Goal: Find specific page/section: Find specific page/section

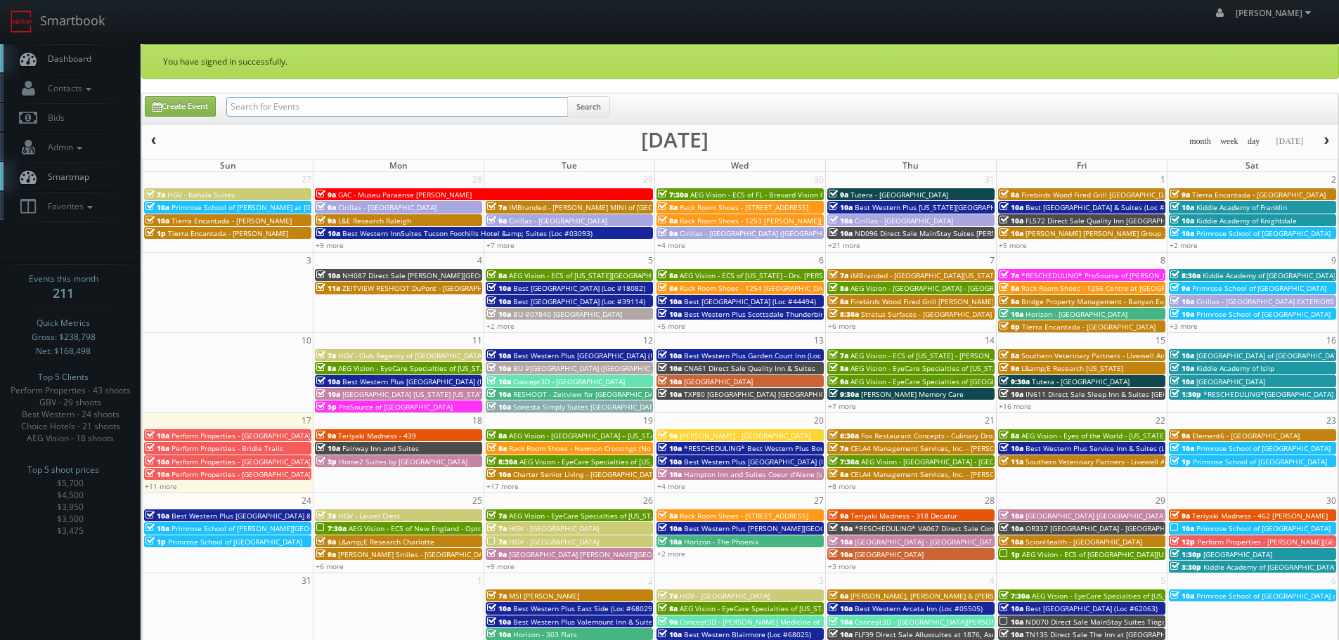
click at [521, 110] on input "text" at bounding box center [396, 107] width 341 height 20
paste input "Chenmed Ferguson"
type input "Chenmed Ferguson"
click at [578, 114] on button "Search" at bounding box center [588, 106] width 43 height 21
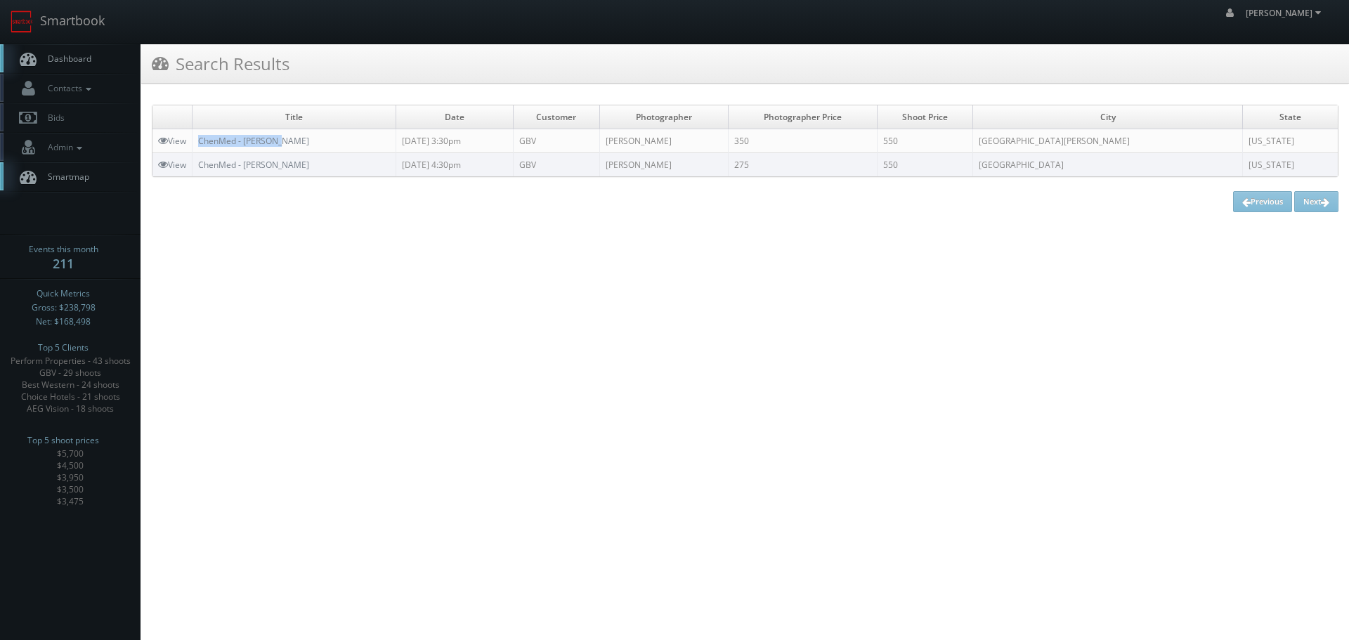
copy link "ChenMed - [PERSON_NAME]"
drag, startPoint x: 298, startPoint y: 145, endPoint x: 202, endPoint y: 150, distance: 96.4
click at [202, 150] on td "ChenMed - [PERSON_NAME]" at bounding box center [295, 141] width 204 height 24
click at [88, 34] on link "Smartbook" at bounding box center [57, 22] width 115 height 44
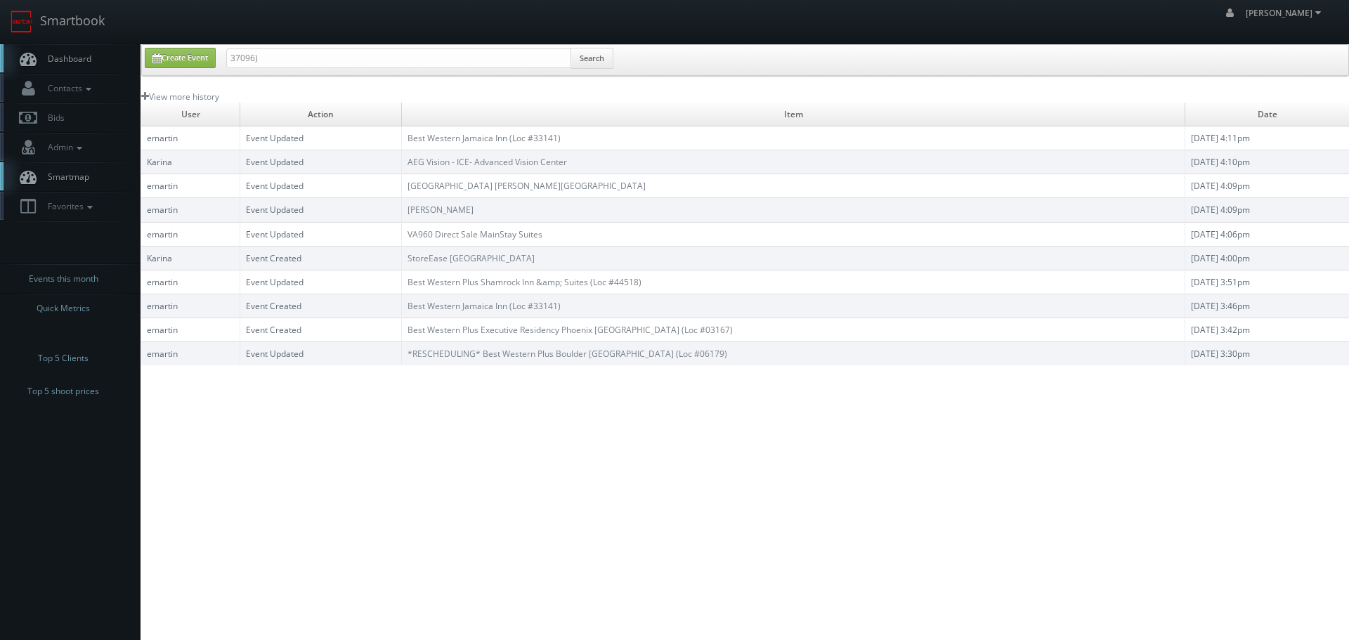
type input "37096)"
click at [101, 20] on link "Smartbook" at bounding box center [57, 22] width 115 height 44
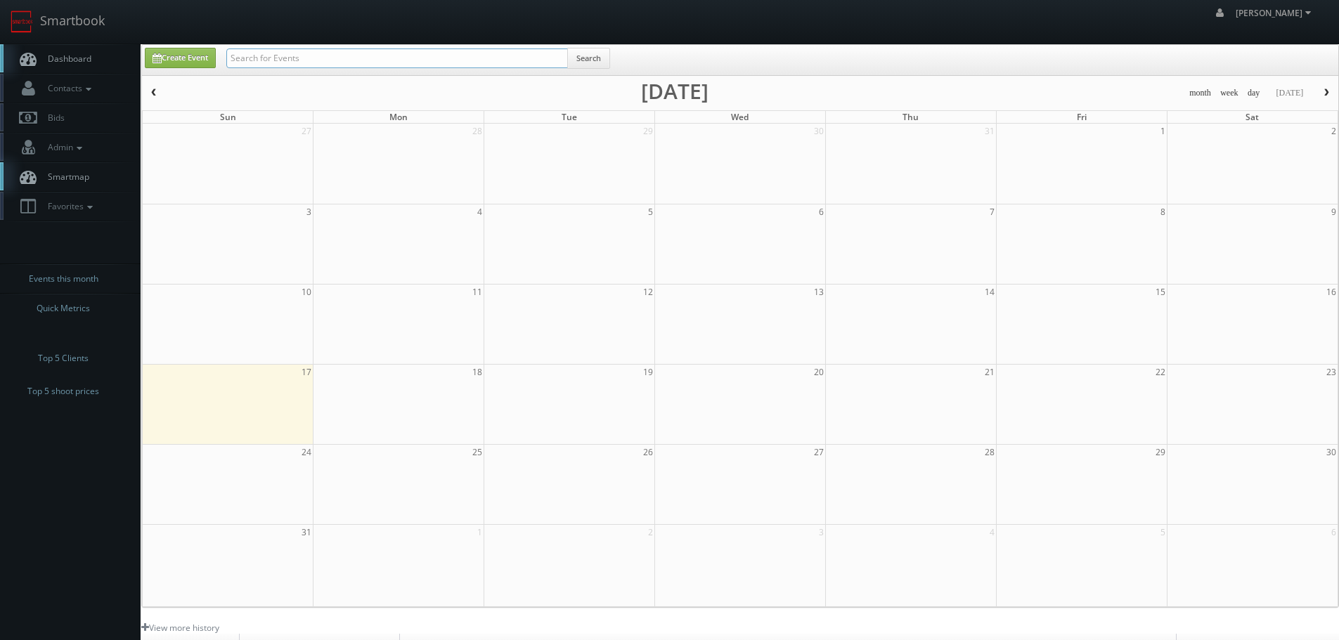
click at [288, 60] on input "text" at bounding box center [396, 58] width 341 height 20
paste input "37096)"
type input "37096"
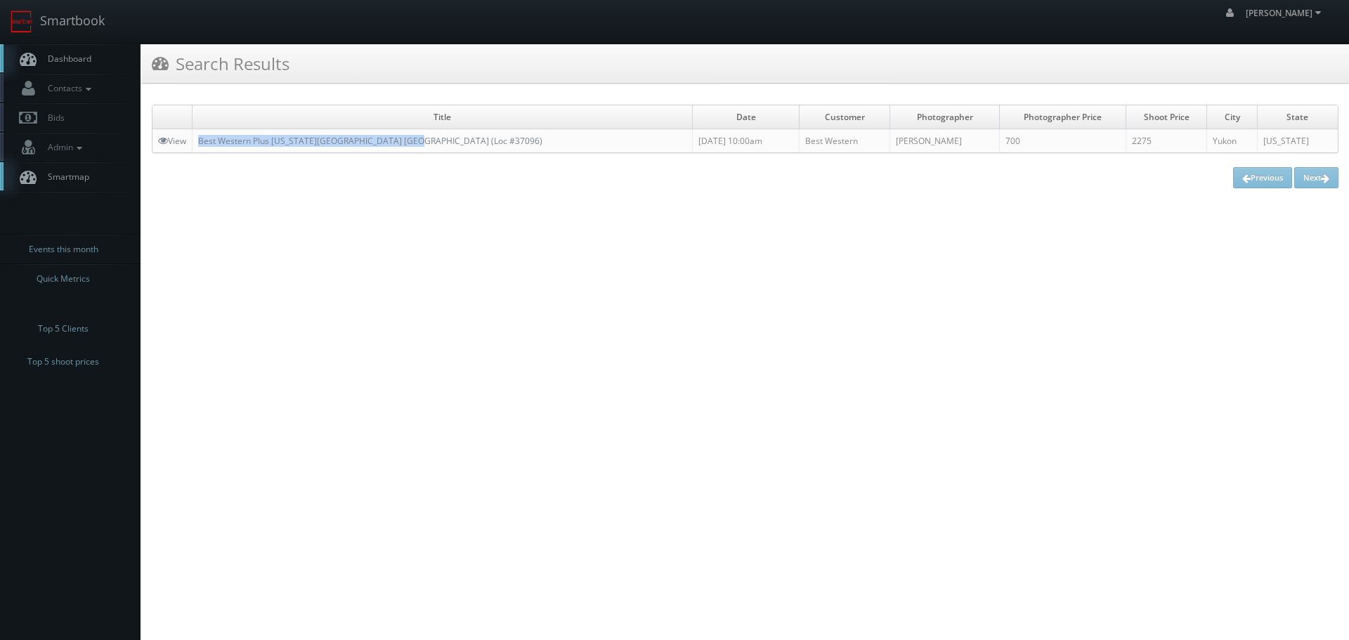
copy link "Best Western Plus [US_STATE][GEOGRAPHIC_DATA] [GEOGRAPHIC_DATA] (Loc #37096)"
drag, startPoint x: 448, startPoint y: 144, endPoint x: 228, endPoint y: 160, distance: 221.2
click at [200, 145] on td "Best Western Plus [US_STATE][GEOGRAPHIC_DATA] [GEOGRAPHIC_DATA] (Loc #37096)" at bounding box center [443, 141] width 500 height 24
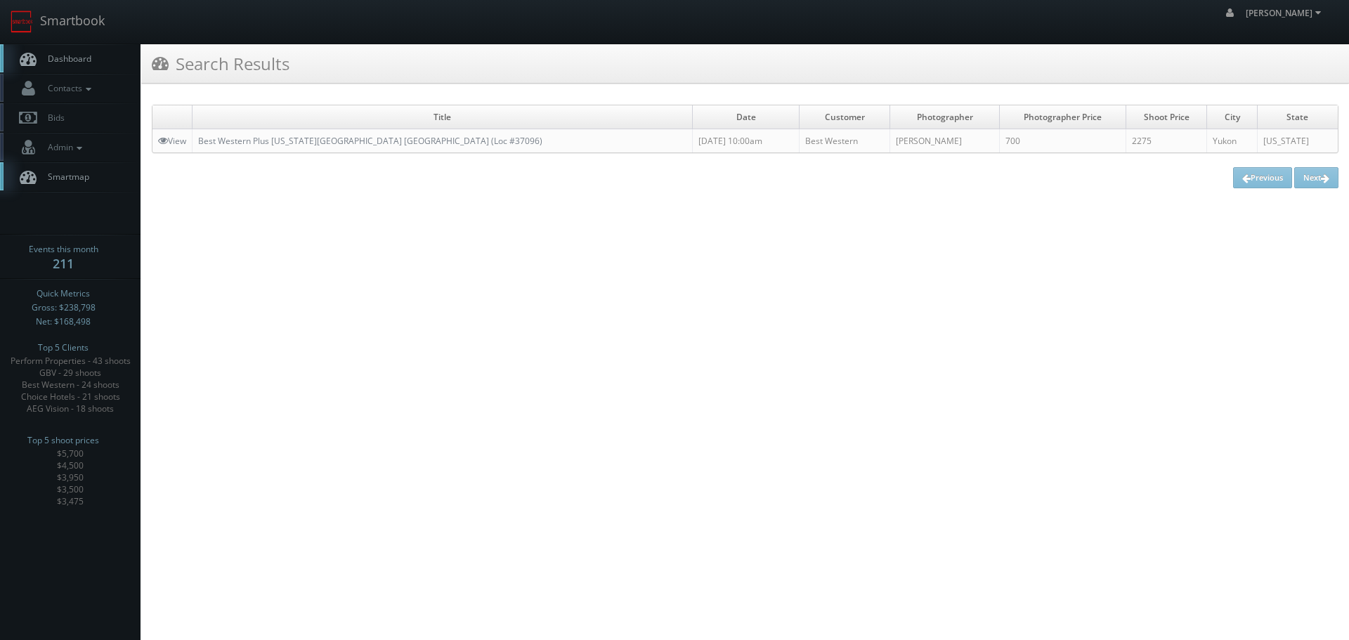
click at [474, 422] on html "Smartbook Toggle Side Navigation Toggle Top Navigation [PERSON_NAME] [PERSON_NA…" at bounding box center [674, 320] width 1349 height 640
copy link "Best Western Plus [US_STATE][GEOGRAPHIC_DATA] [GEOGRAPHIC_DATA] (Loc #37096)"
drag, startPoint x: 429, startPoint y: 138, endPoint x: 200, endPoint y: 139, distance: 228.4
click at [200, 139] on td "Best Western Plus [US_STATE][GEOGRAPHIC_DATA] [GEOGRAPHIC_DATA] (Loc #37096)" at bounding box center [443, 141] width 500 height 24
drag, startPoint x: 84, startPoint y: 20, endPoint x: 98, endPoint y: 24, distance: 14.5
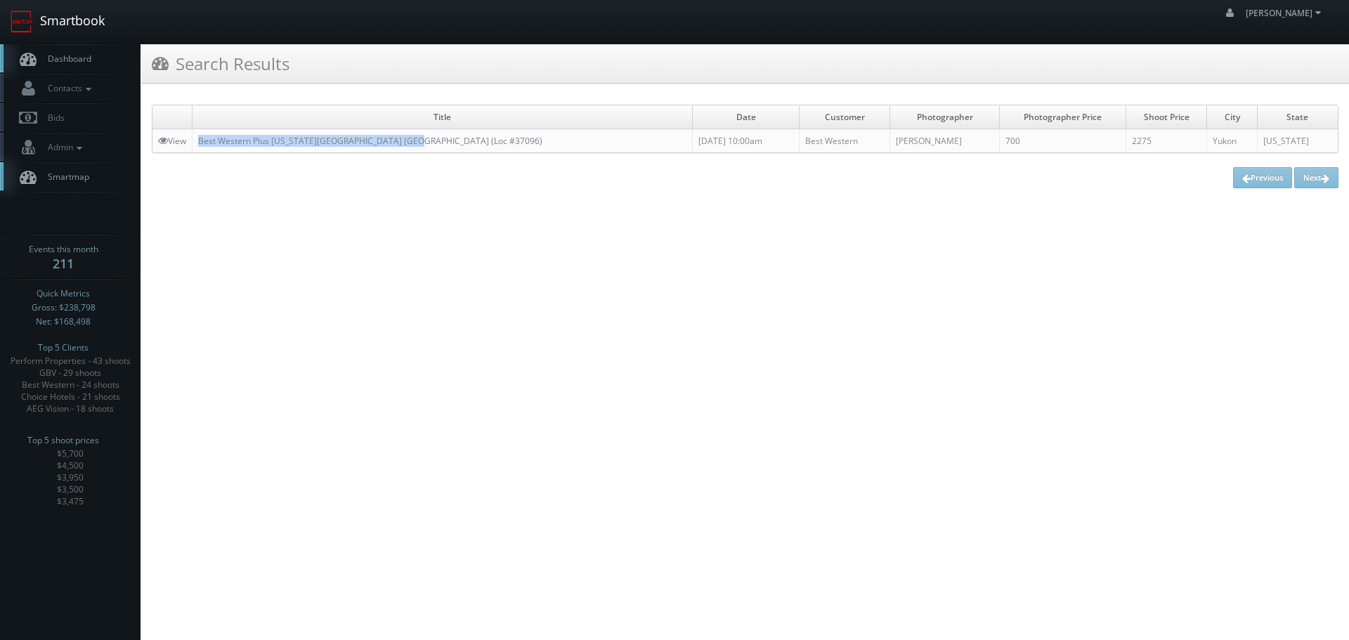
click at [84, 20] on link "Smartbook" at bounding box center [57, 22] width 115 height 44
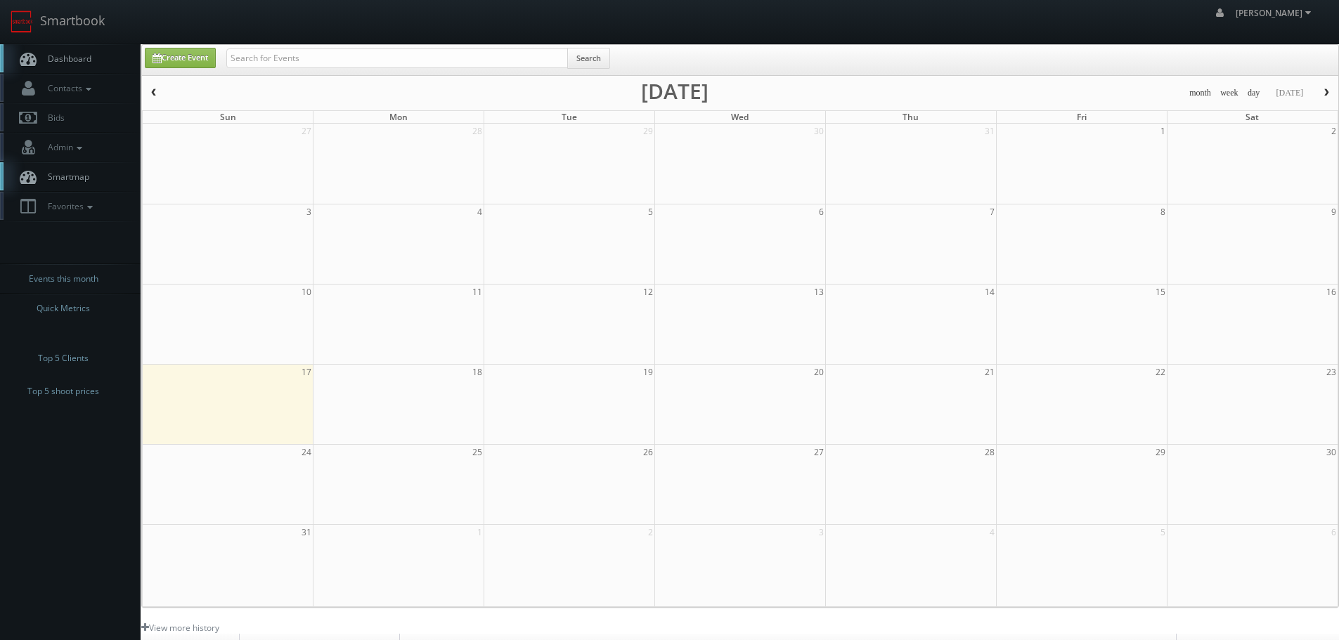
click at [281, 60] on input "text" at bounding box center [396, 58] width 341 height 20
type input "21st Century Equipment - Pueblo"
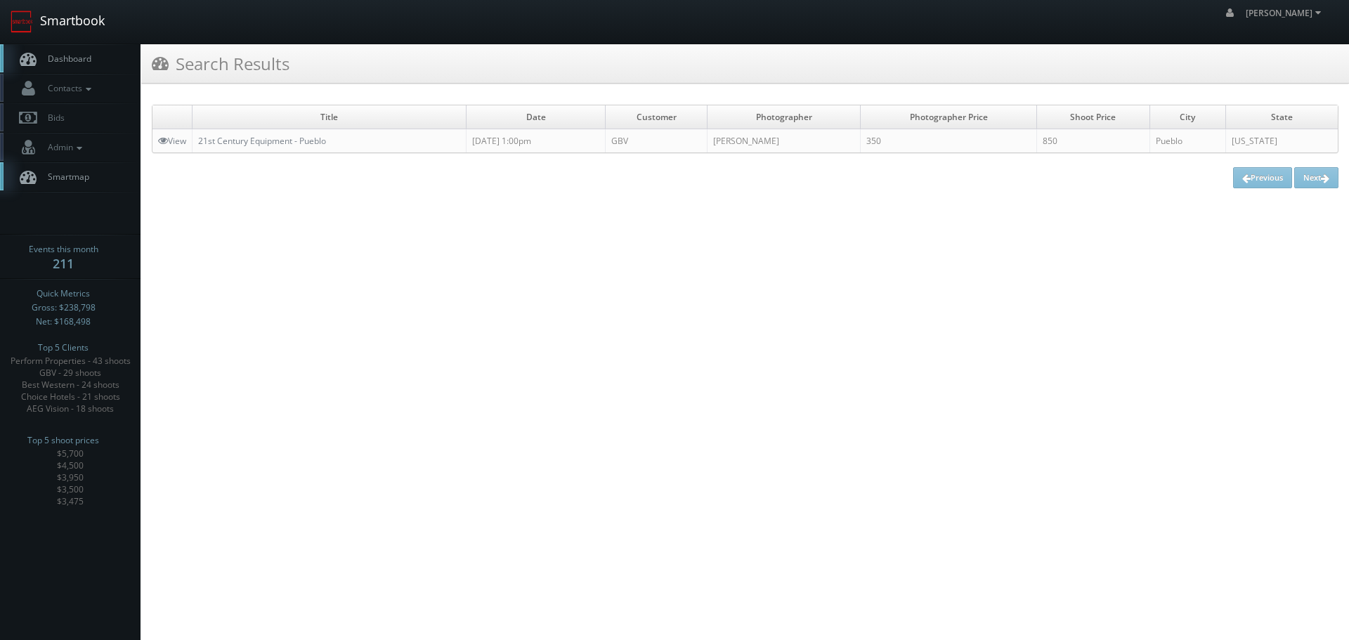
click at [73, 11] on link "Smartbook" at bounding box center [57, 22] width 115 height 44
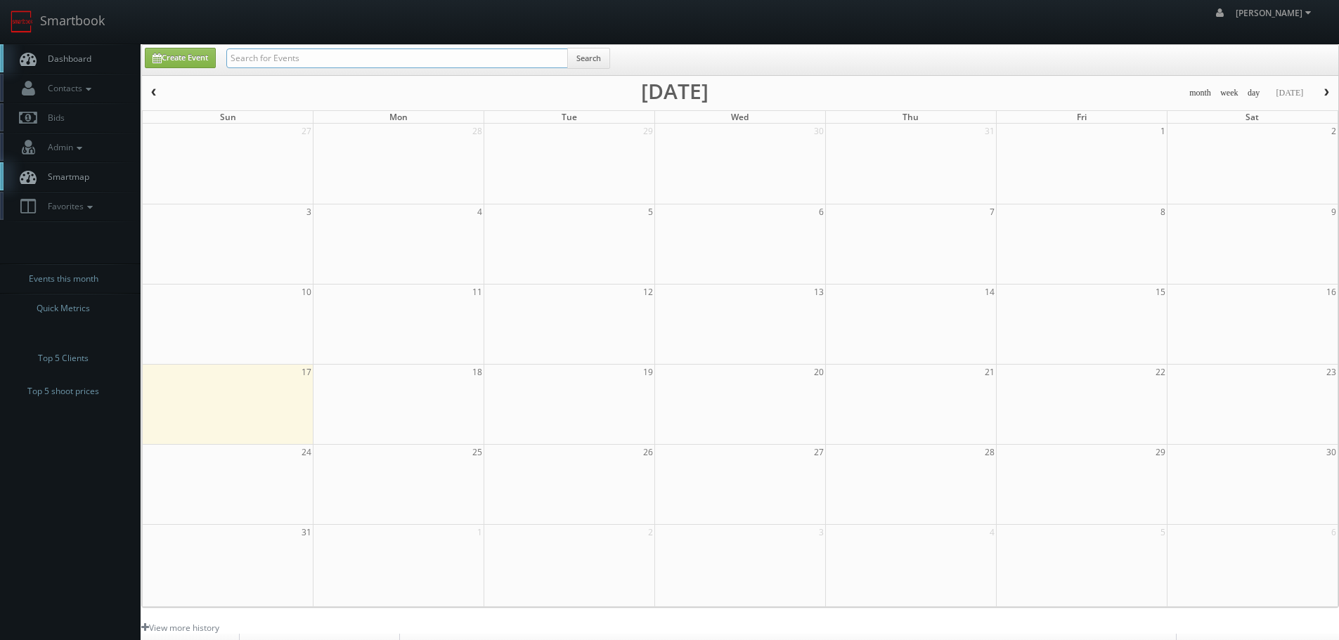
click at [391, 51] on input "text" at bounding box center [396, 58] width 341 height 20
paste input "Santa Rosa Southside Center"
type input "Santa Rosa Southside Center"
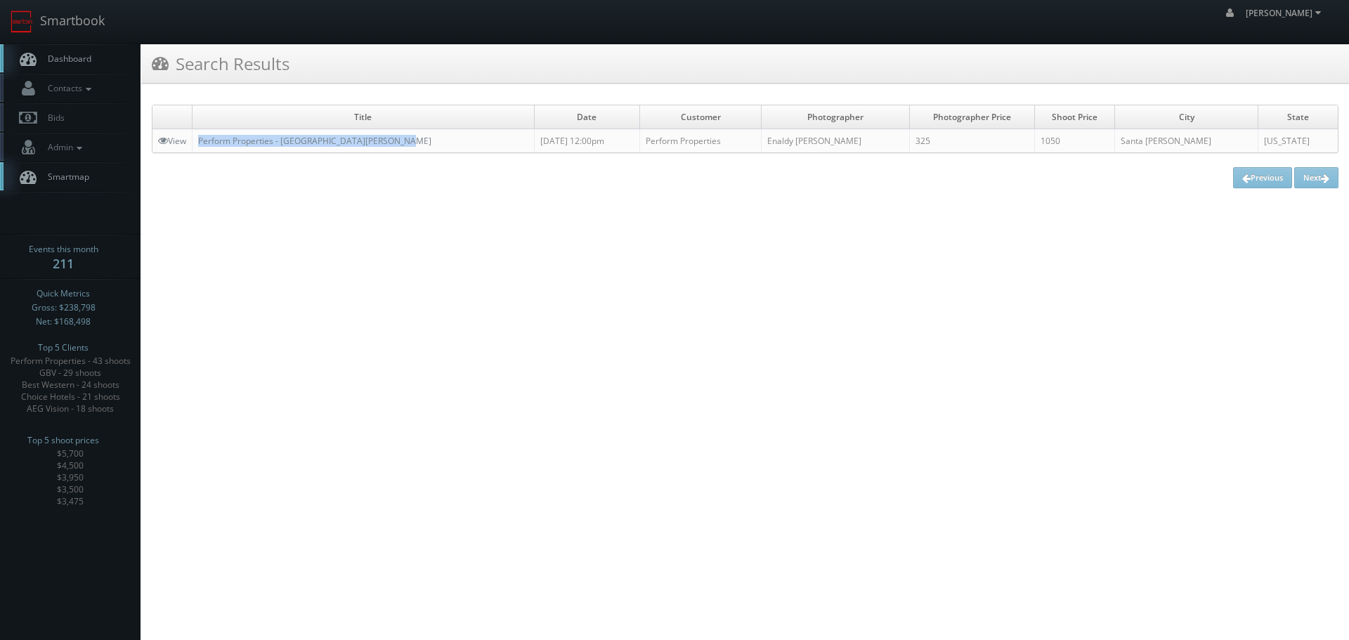
copy link "Perform Properties - [GEOGRAPHIC_DATA][PERSON_NAME]"
drag, startPoint x: 400, startPoint y: 140, endPoint x: 197, endPoint y: 141, distance: 202.4
click at [197, 141] on td "Perform Properties - Santa Rosa Southside Center" at bounding box center [364, 141] width 342 height 24
click at [82, 22] on link "Smartbook" at bounding box center [57, 22] width 115 height 44
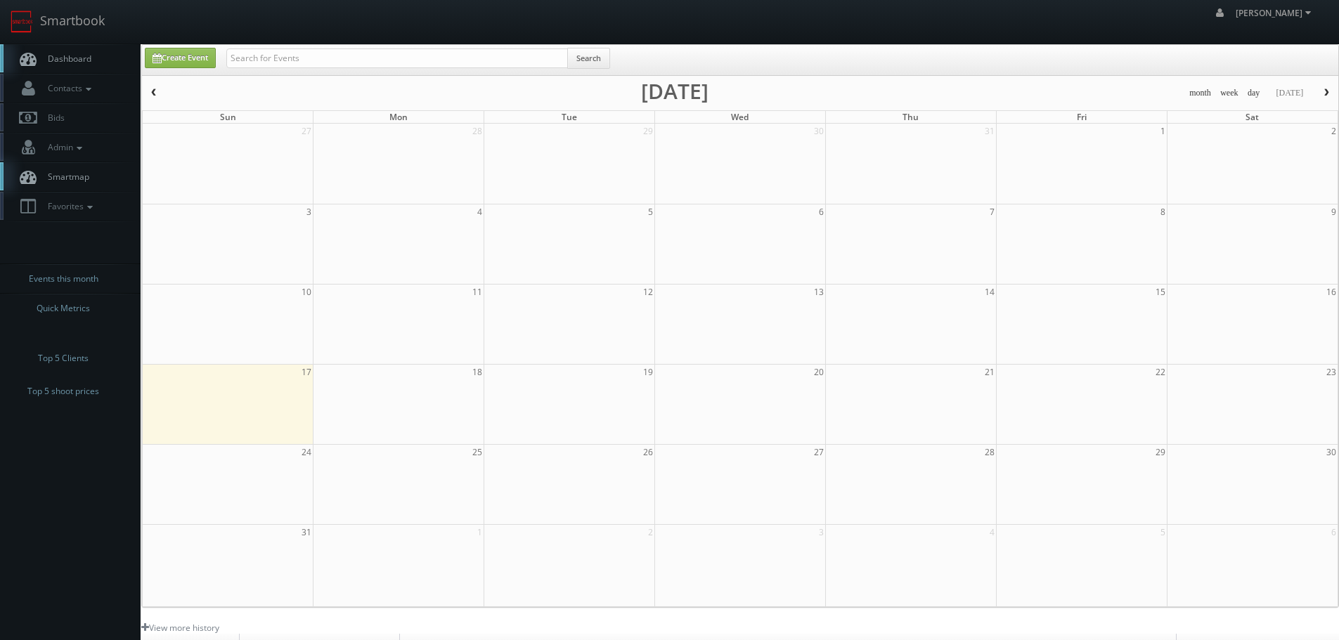
click at [304, 54] on input "text" at bounding box center [396, 58] width 341 height 20
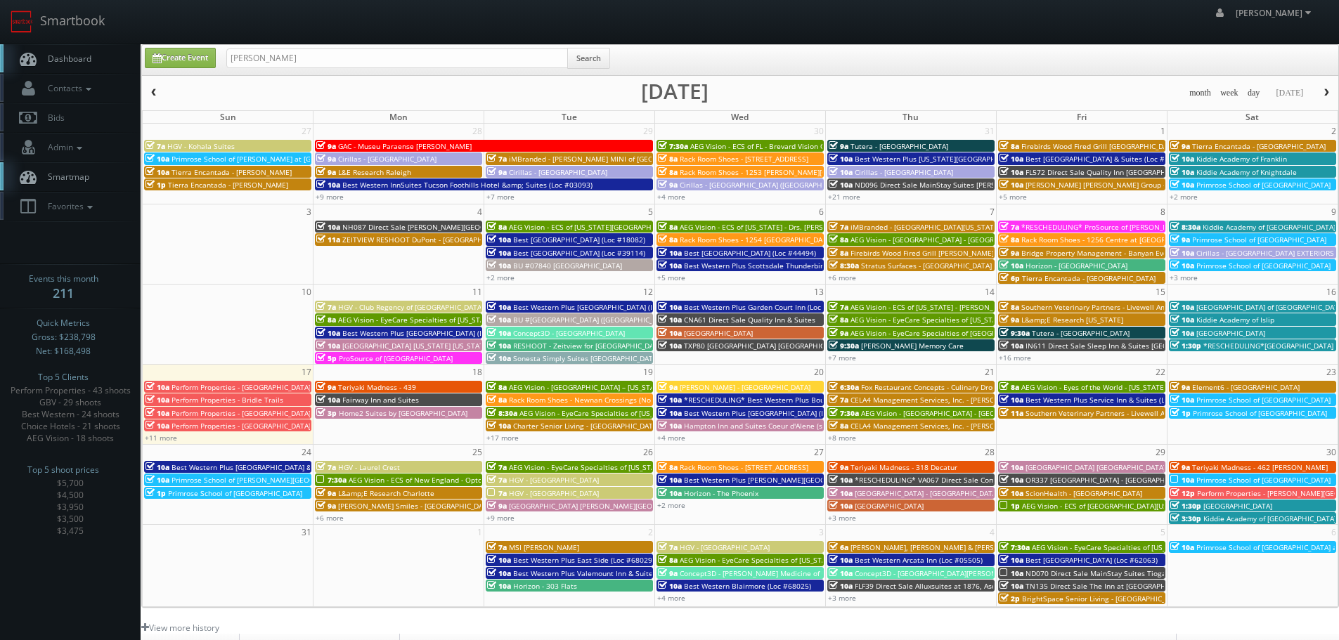
type input "clarkson"
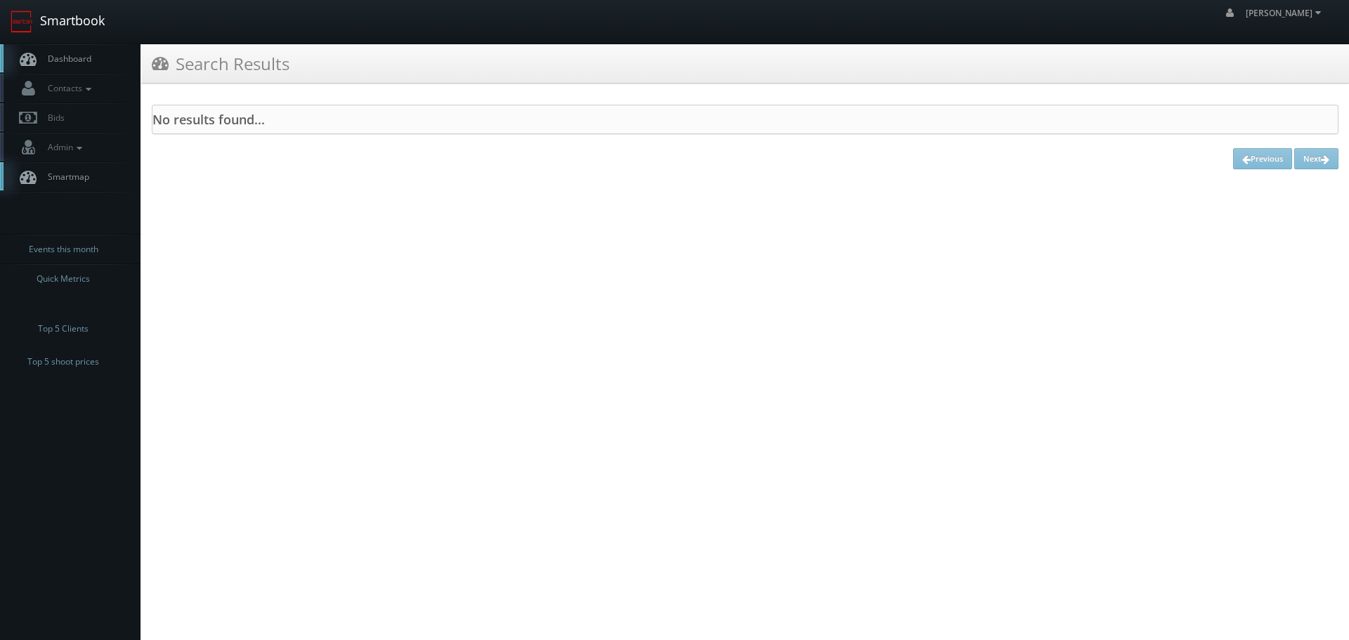
click at [106, 41] on link "Smartbook" at bounding box center [57, 22] width 115 height 44
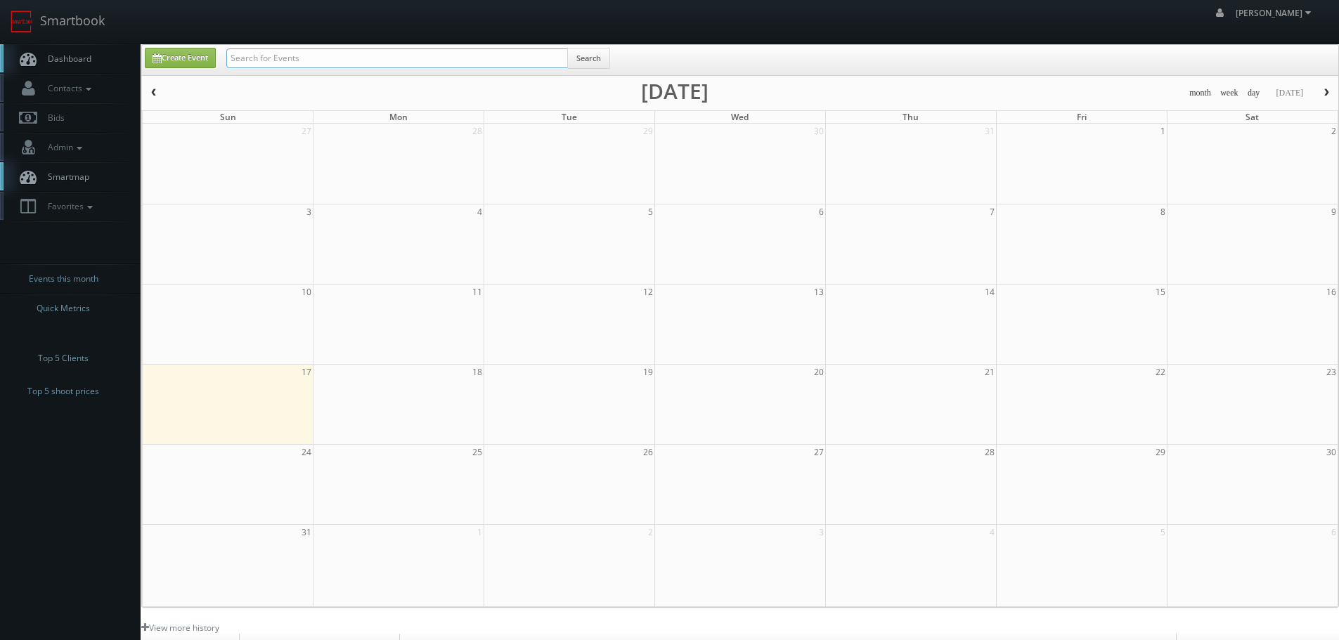
click at [273, 59] on input "text" at bounding box center [396, 58] width 341 height 20
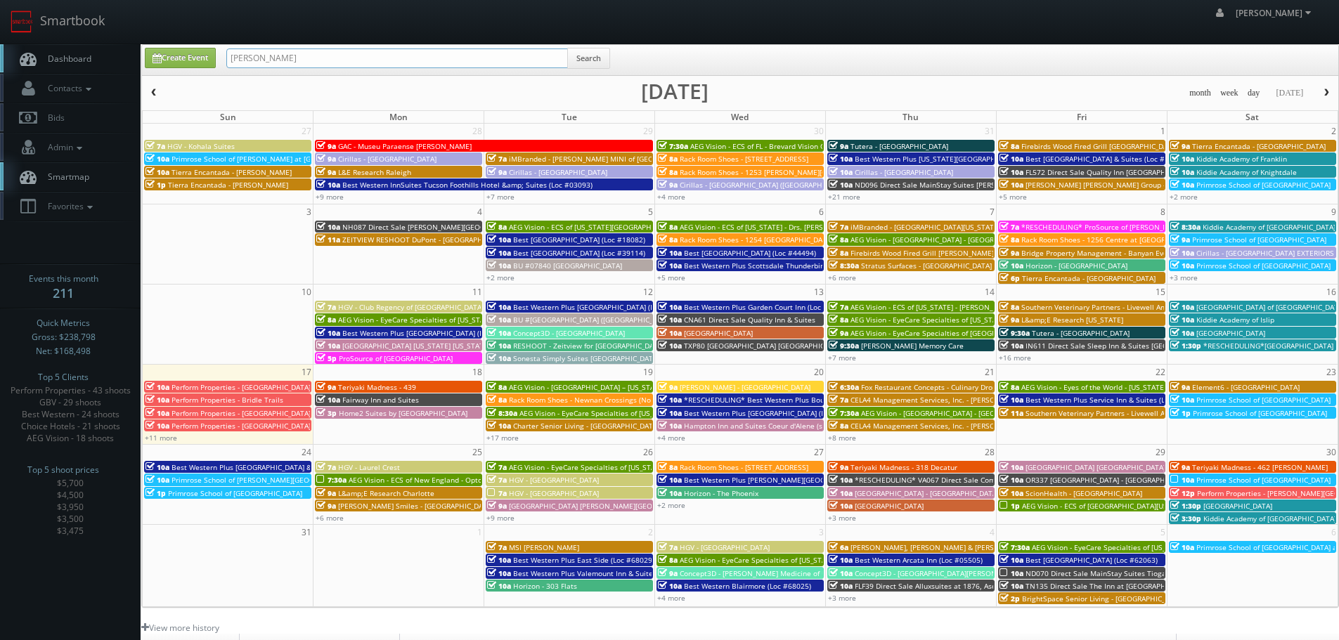
type input "jordan craig"
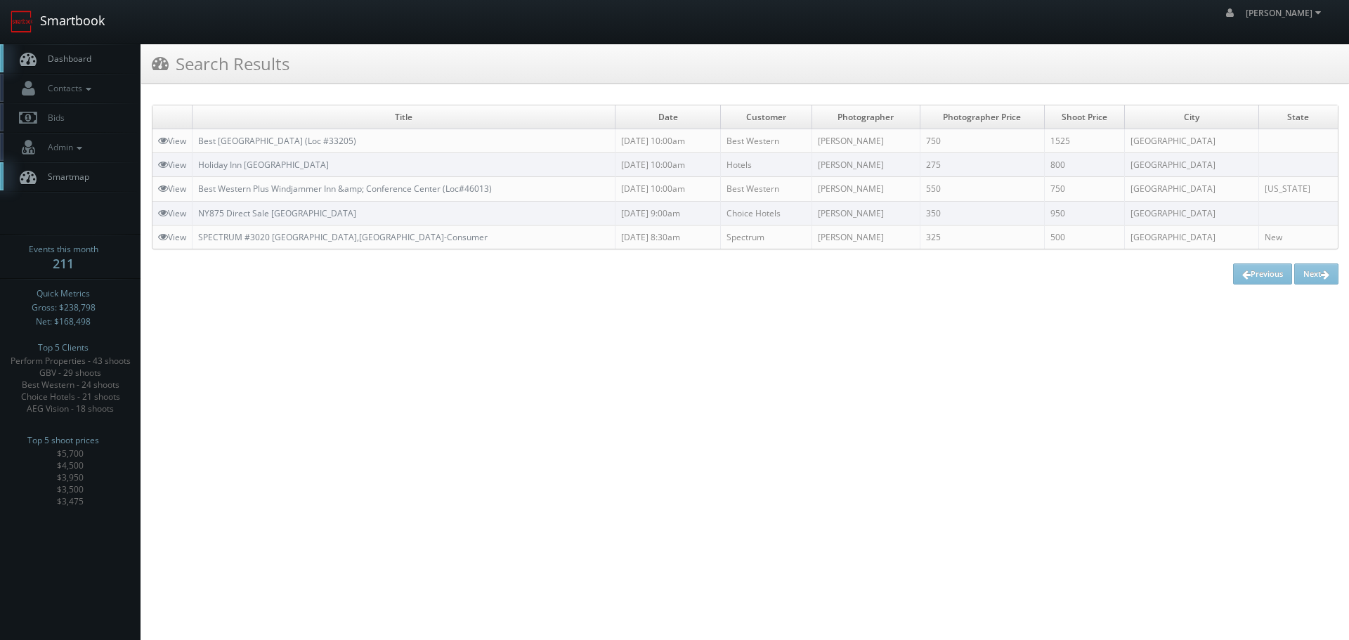
click at [95, 37] on link "Smartbook" at bounding box center [57, 22] width 115 height 44
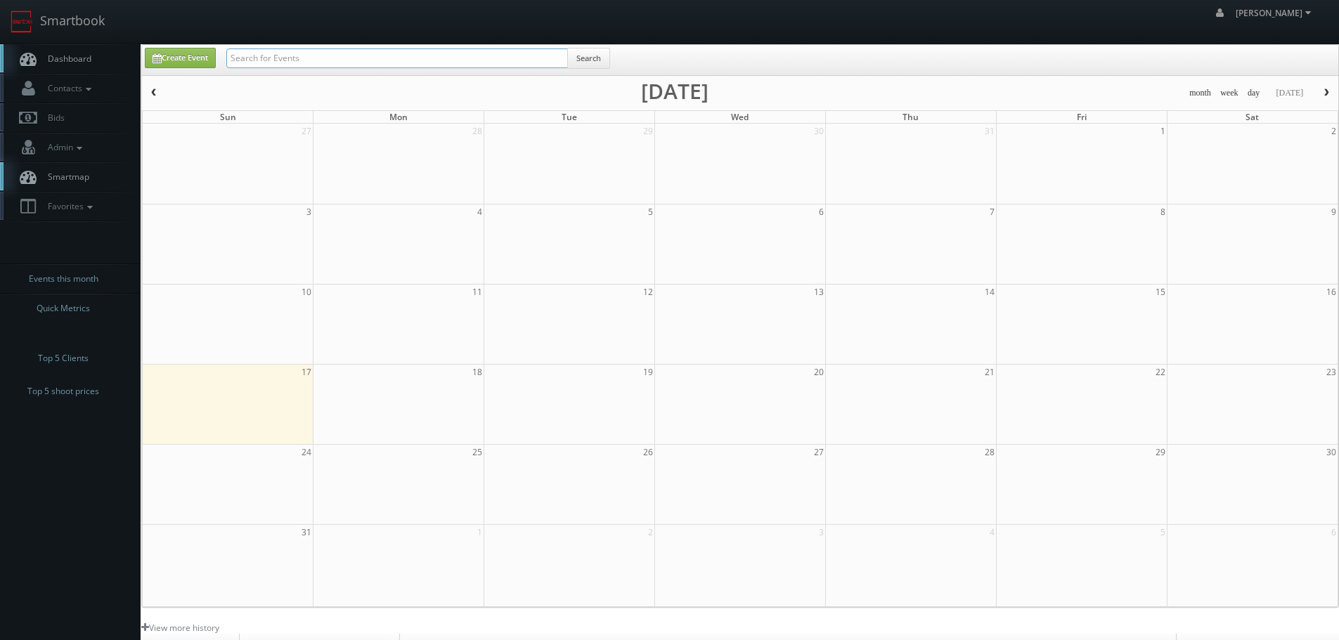
click at [296, 65] on input "text" at bounding box center [396, 58] width 341 height 20
paste input "Landry’s Kitchen"
type input "Landry’s Kitchen"
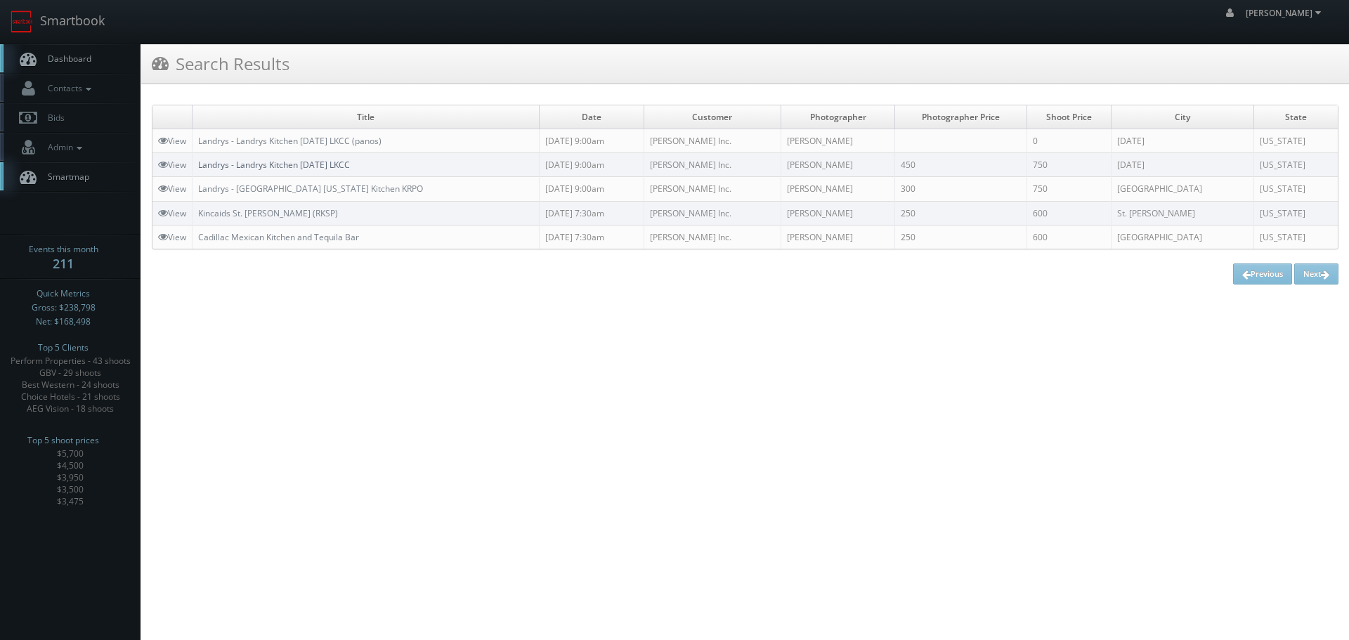
copy link "LKCC"
drag, startPoint x: 395, startPoint y: 164, endPoint x: 363, endPoint y: 165, distance: 32.4
click at [363, 165] on td "Landrys - Landrys Kitchen Corpus Christi LKCC" at bounding box center [366, 165] width 347 height 24
click at [426, 143] on td "Landrys - Landrys Kitchen Corpus Christi LKCC (panos)" at bounding box center [366, 141] width 347 height 24
copy link "Landrys - Landrys Kitchen Corpus Christi LKCC"
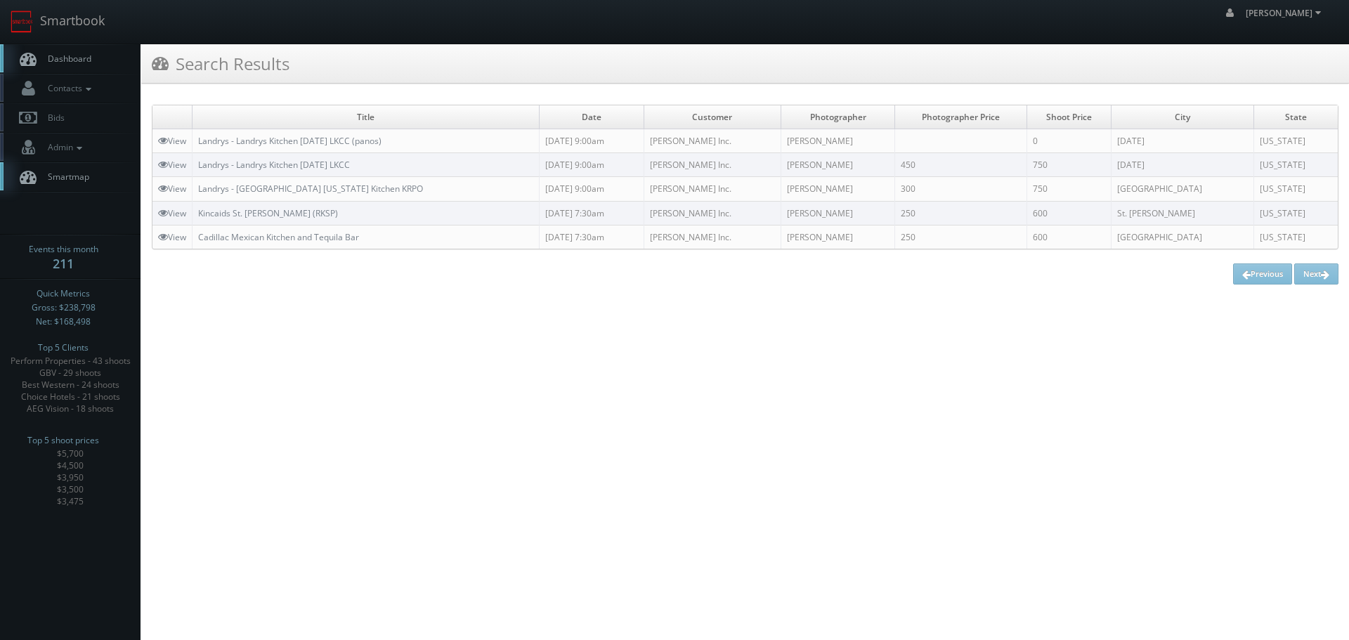
drag, startPoint x: 415, startPoint y: 158, endPoint x: 200, endPoint y: 164, distance: 215.8
click at [200, 164] on td "Landrys - Landrys Kitchen Corpus Christi LKCC" at bounding box center [366, 165] width 347 height 24
click at [62, 34] on link "Smartbook" at bounding box center [57, 22] width 115 height 44
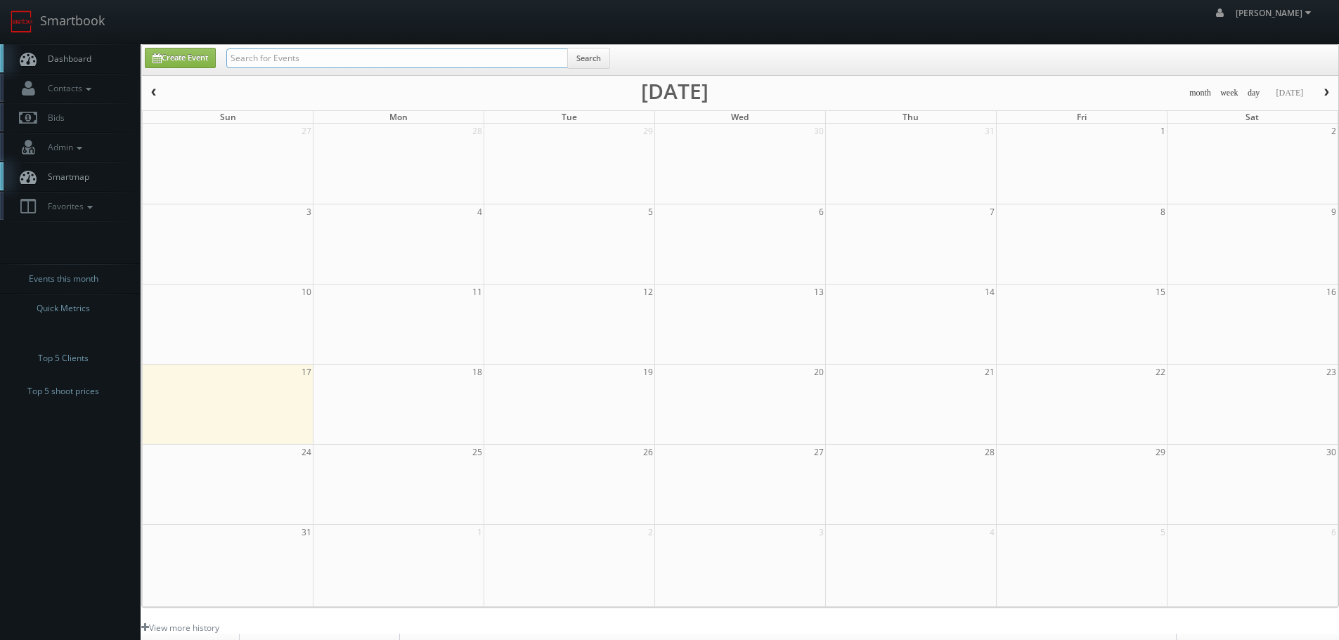
click at [272, 48] on input "text" at bounding box center [396, 58] width 341 height 20
paste input "Allan Meste"
type input "Allan Meste"
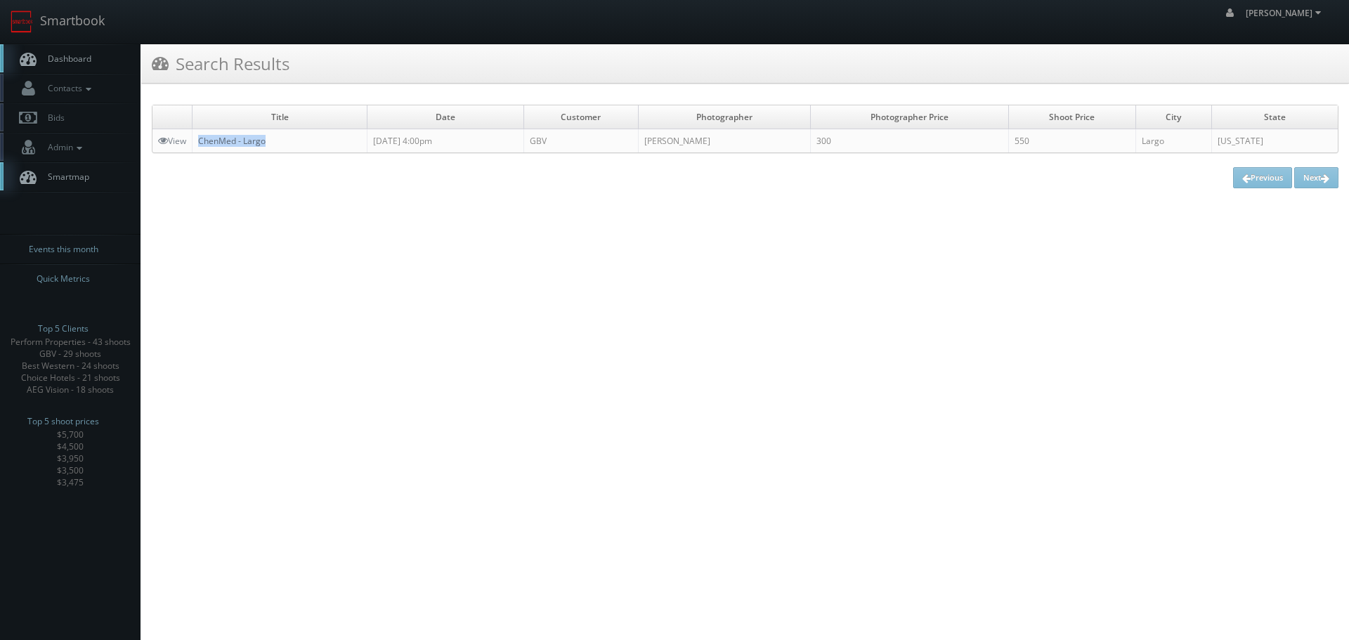
copy link "ChenMed - Largo"
drag, startPoint x: 306, startPoint y: 134, endPoint x: 202, endPoint y: 147, distance: 104.8
click at [202, 147] on td "ChenMed - Largo" at bounding box center [280, 141] width 175 height 24
click at [76, 22] on link "Smartbook" at bounding box center [57, 22] width 115 height 44
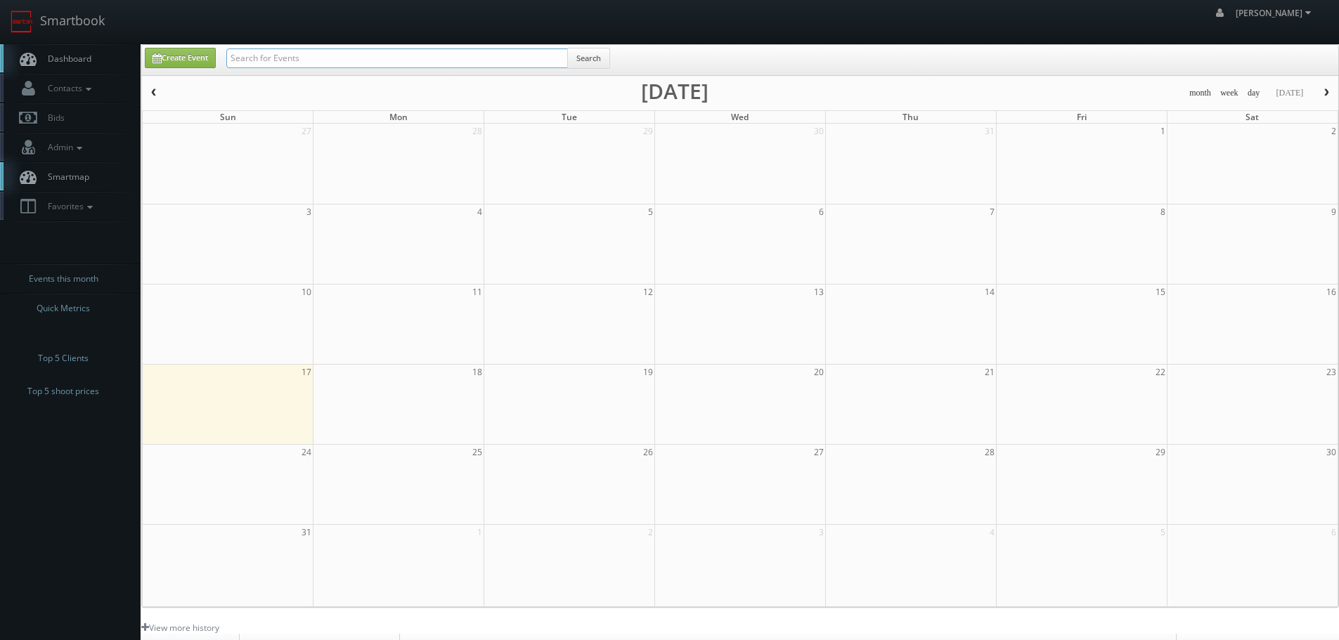
click at [310, 63] on input "text" at bounding box center [396, 58] width 341 height 20
paste input "Primrose School of [GEOGRAPHIC_DATA]"
type input "Primrose School of [GEOGRAPHIC_DATA]"
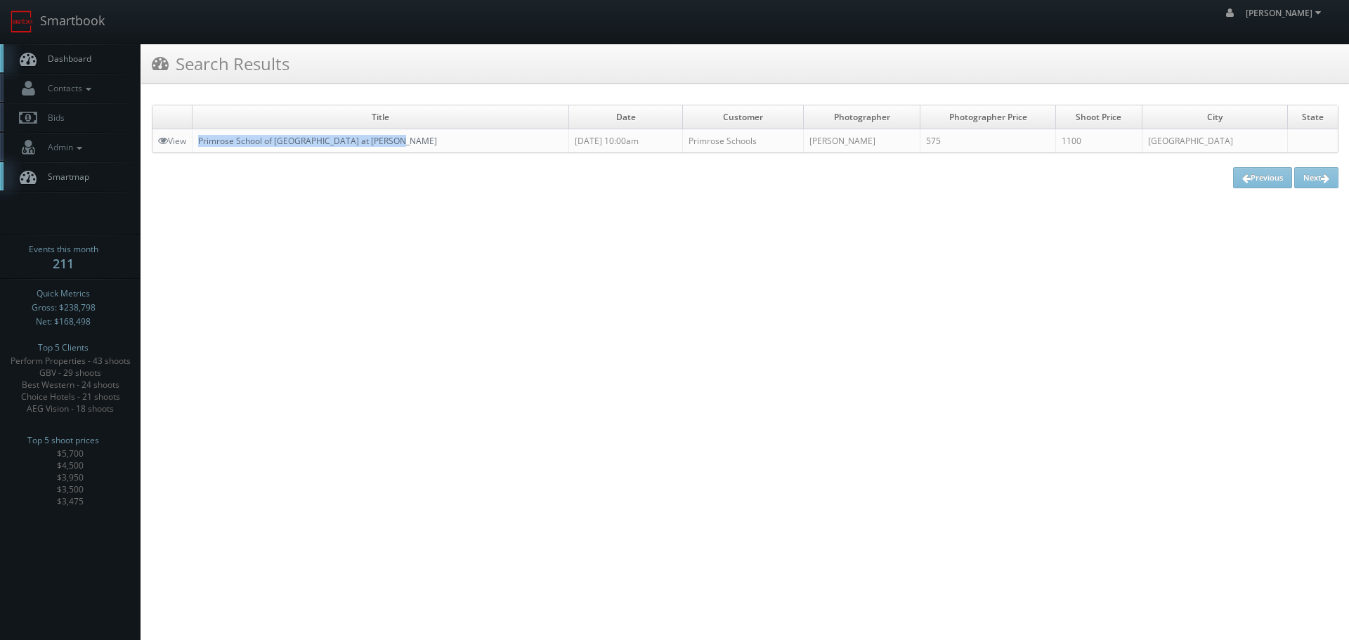
copy link "Primrose School of [GEOGRAPHIC_DATA] at [PERSON_NAME]"
drag, startPoint x: 412, startPoint y: 138, endPoint x: 201, endPoint y: 135, distance: 211.5
click at [201, 135] on td "Primrose School of [GEOGRAPHIC_DATA] at [PERSON_NAME]" at bounding box center [381, 141] width 377 height 24
click at [74, 34] on link "Smartbook" at bounding box center [57, 22] width 115 height 44
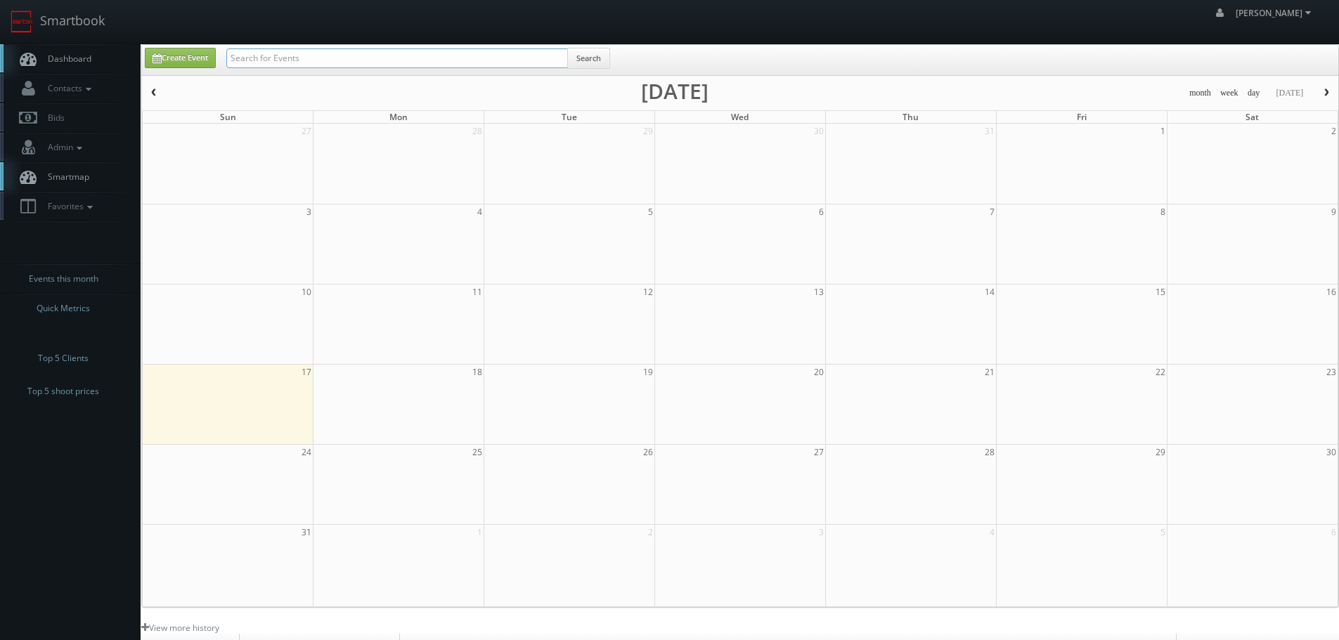
click at [268, 50] on input "text" at bounding box center [396, 58] width 341 height 20
type input "cruz"
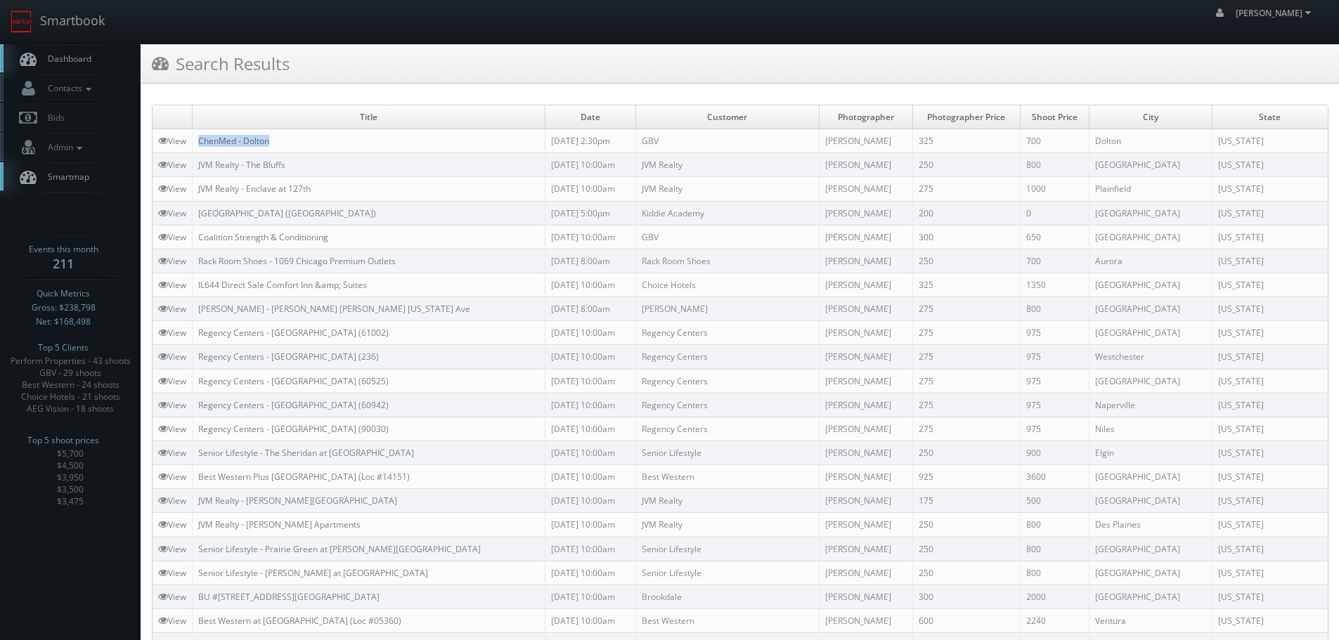
copy link "ChenMed - Dolton"
drag, startPoint x: 289, startPoint y: 138, endPoint x: 200, endPoint y: 143, distance: 88.6
click at [200, 143] on td "ChenMed - Dolton" at bounding box center [369, 141] width 353 height 24
click at [80, 3] on link "Smartbook" at bounding box center [57, 22] width 115 height 44
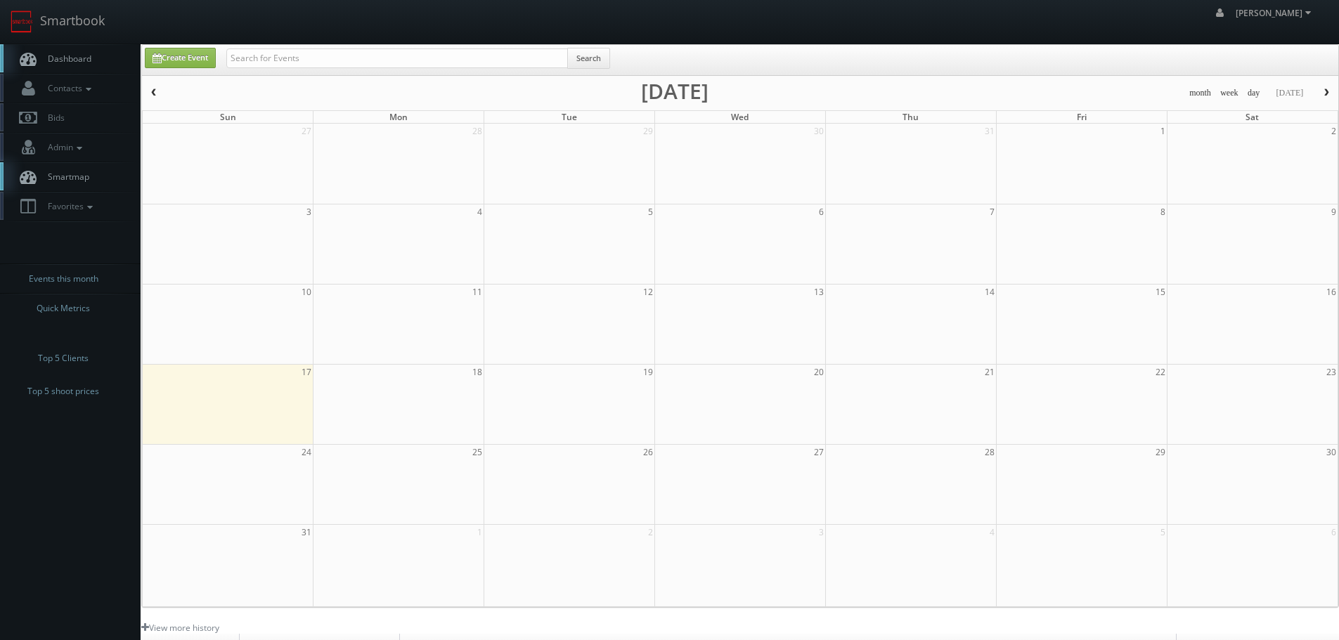
click at [510, 58] on input "text" at bounding box center [396, 58] width 341 height 20
type input "Pins Mechanical Dayton"
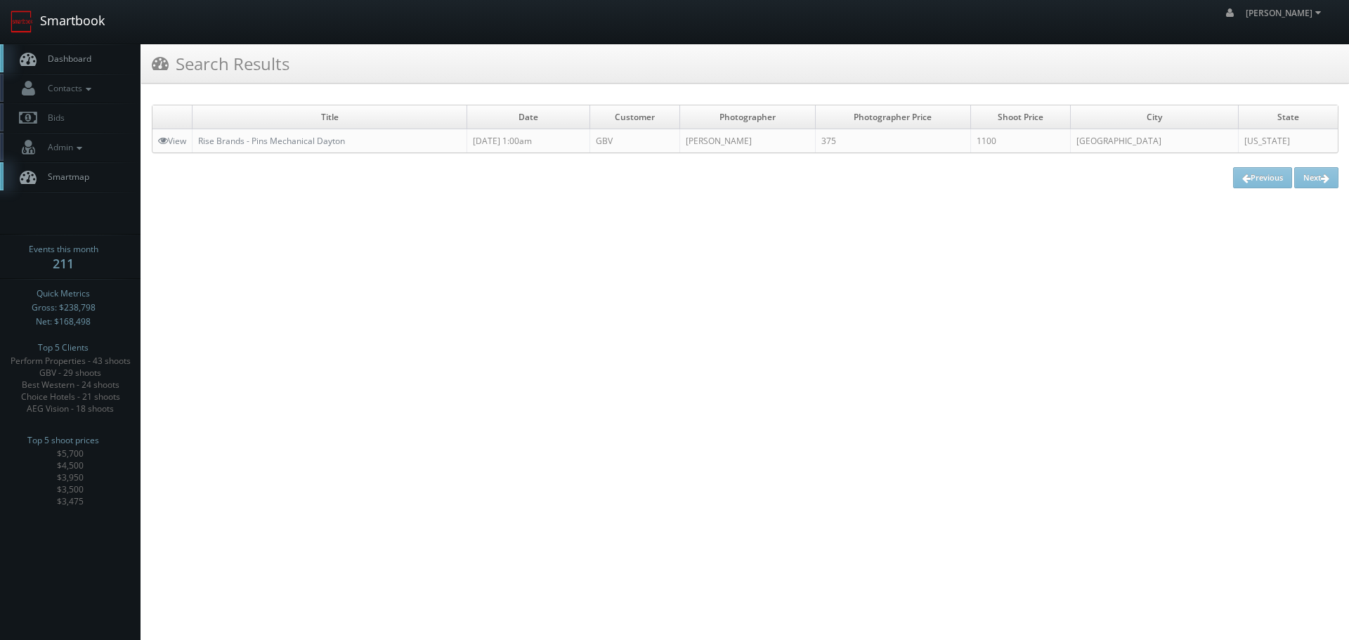
click at [77, 14] on link "Smartbook" at bounding box center [57, 22] width 115 height 44
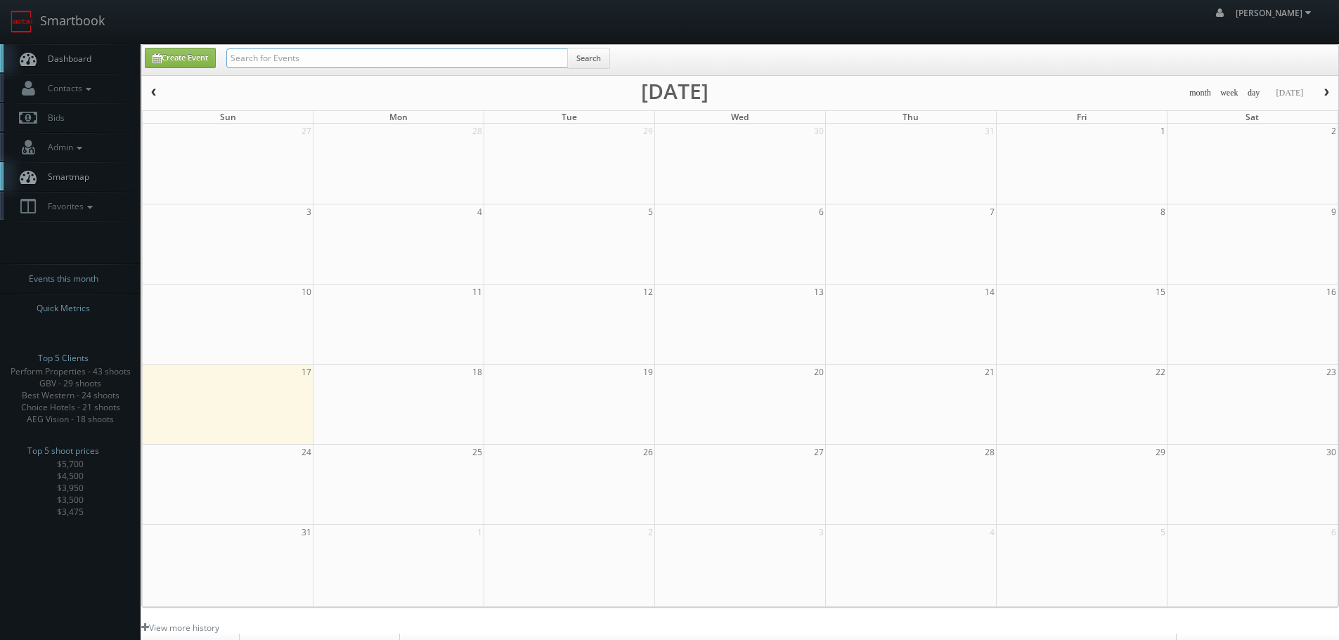
click at [310, 55] on input "text" at bounding box center [396, 58] width 341 height 20
type input "grider"
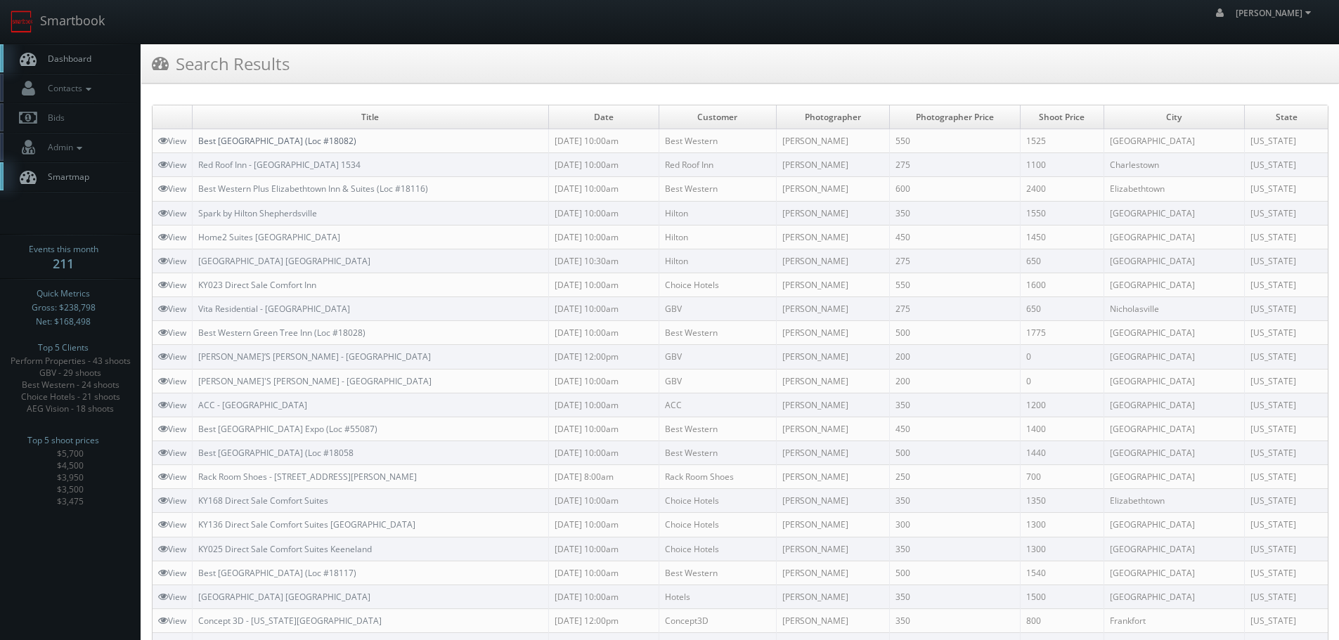
copy link "Best [GEOGRAPHIC_DATA] (Loc #18082)"
drag, startPoint x: 393, startPoint y: 142, endPoint x: 184, endPoint y: 142, distance: 208.7
click at [201, 145] on td "Best [GEOGRAPHIC_DATA] (Loc #18082)" at bounding box center [371, 141] width 356 height 24
click at [56, 27] on link "Smartbook" at bounding box center [57, 22] width 115 height 44
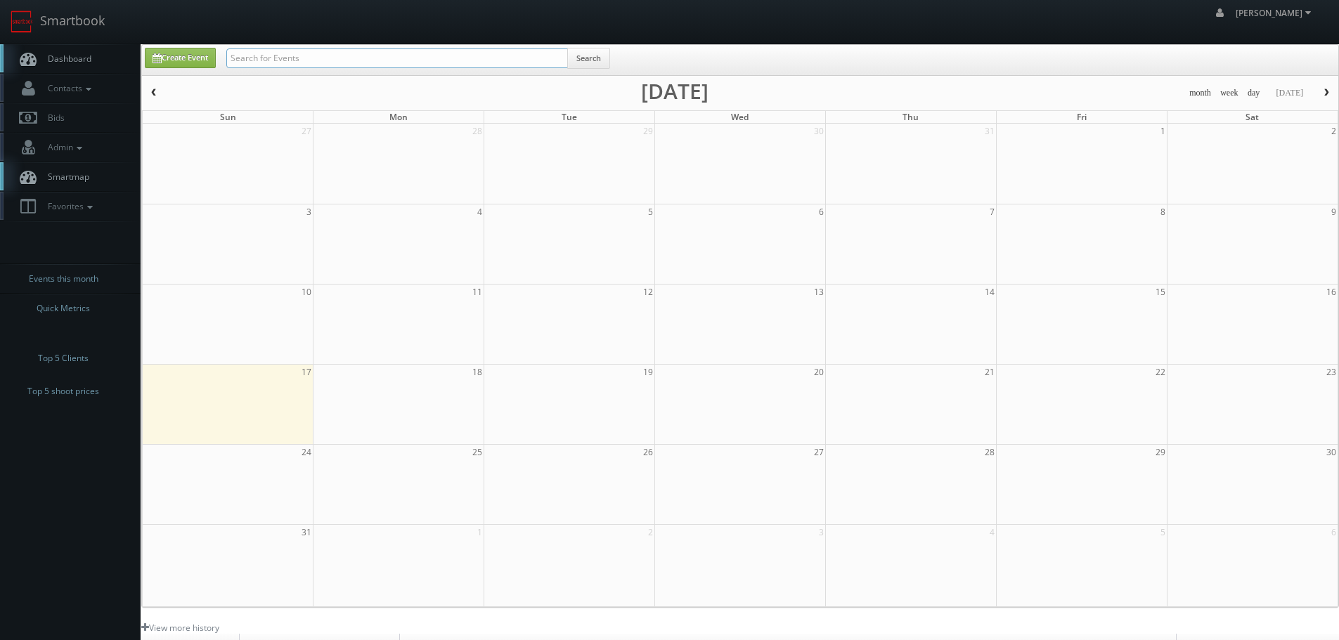
click at [272, 63] on input "text" at bounding box center [396, 58] width 341 height 20
type input "18082"
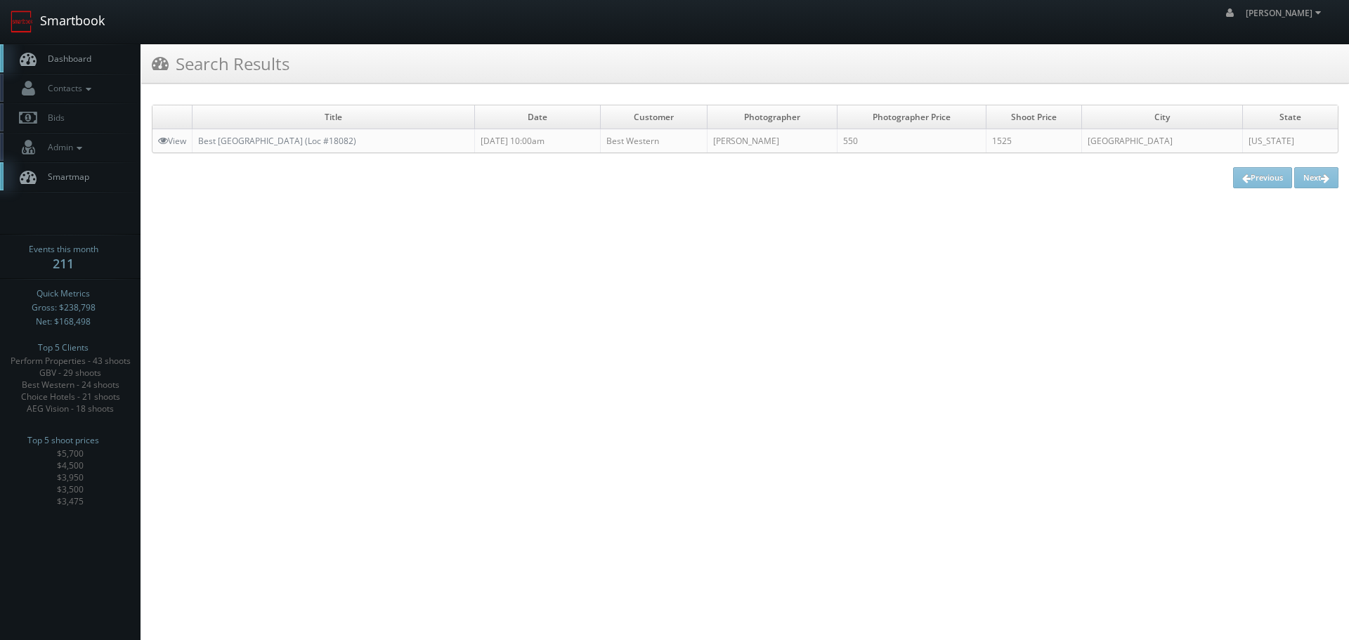
click at [96, 11] on link "Smartbook" at bounding box center [57, 22] width 115 height 44
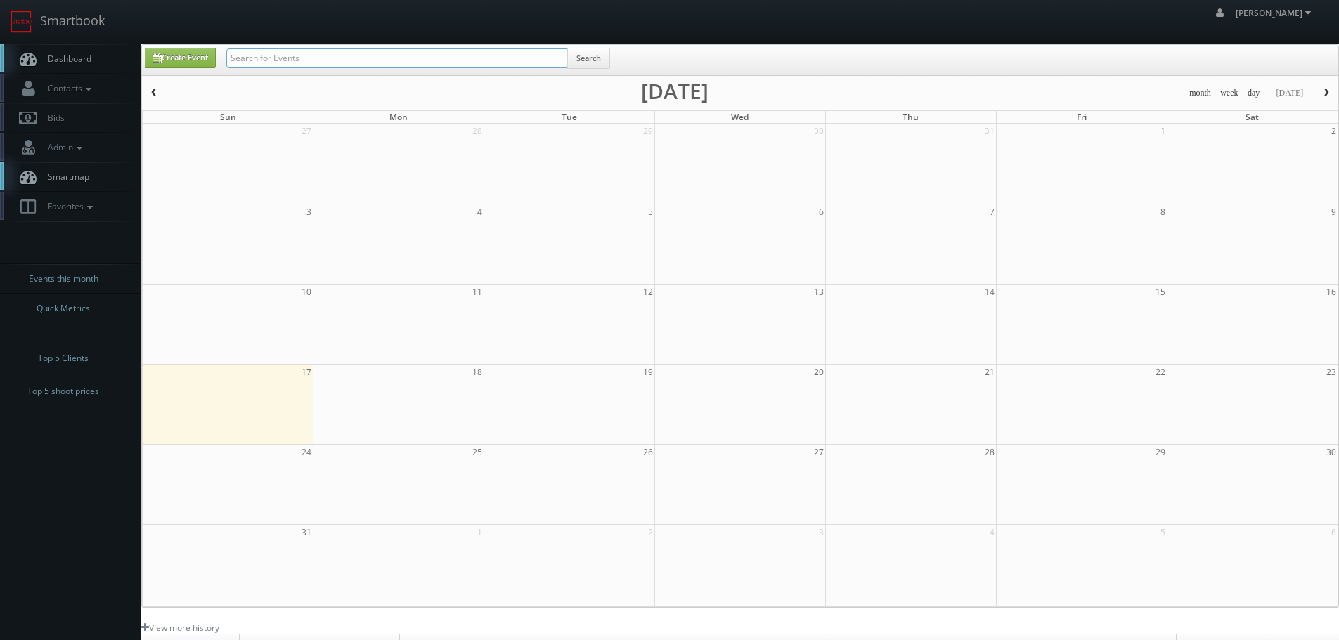
click at [299, 64] on input "text" at bounding box center [396, 58] width 341 height 20
paste input "22024"
type input "22024"
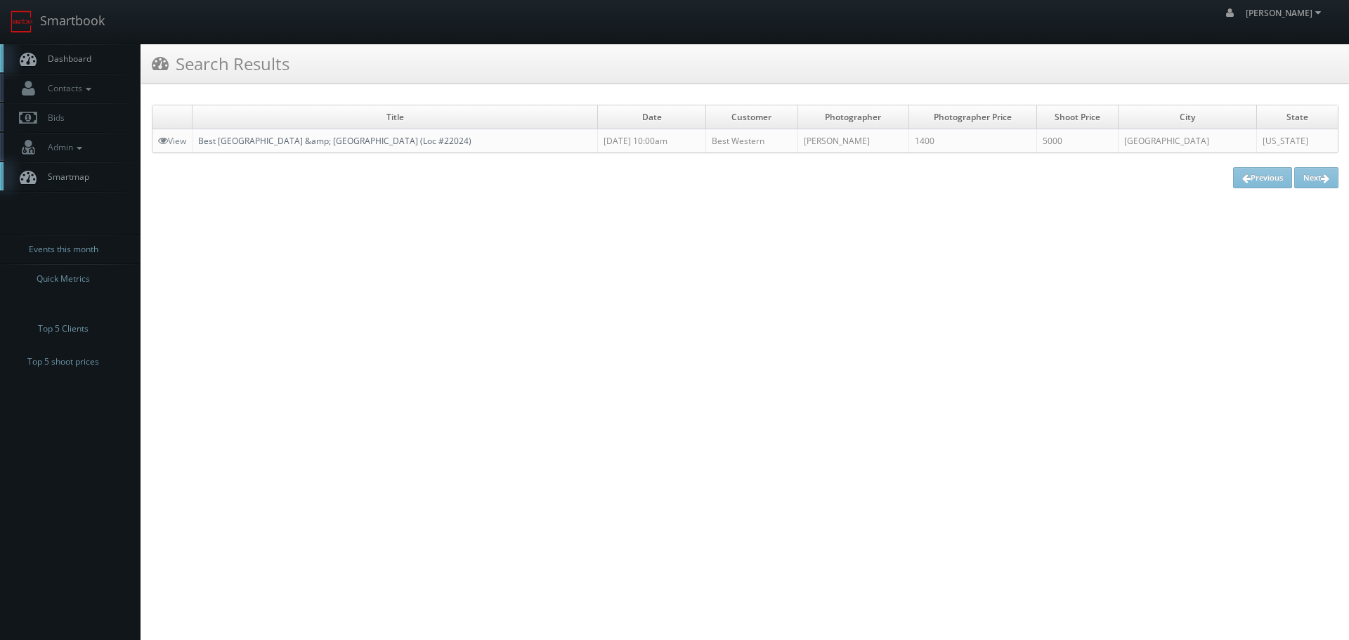
copy link "Best [GEOGRAPHIC_DATA] &amp; [GEOGRAPHIC_DATA] (Loc #22024)"
drag, startPoint x: 486, startPoint y: 142, endPoint x: 200, endPoint y: 135, distance: 286.1
click at [200, 135] on td "Best [GEOGRAPHIC_DATA] &amp; [GEOGRAPHIC_DATA] (Loc #22024)" at bounding box center [395, 141] width 405 height 24
copy link "Best [GEOGRAPHIC_DATA] &amp; [GEOGRAPHIC_DATA] (Loc #22024)"
click at [110, 24] on link "Smartbook" at bounding box center [57, 22] width 115 height 44
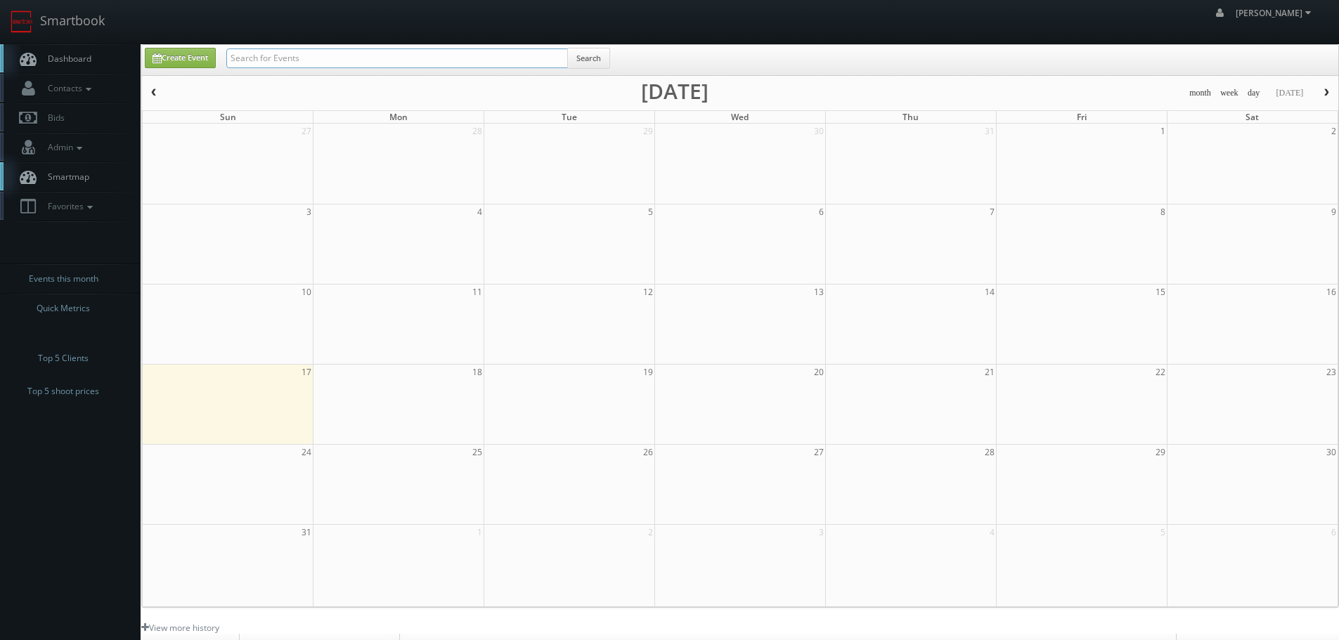
click at [299, 59] on input "text" at bounding box center [396, 58] width 341 height 20
paste input "NH087"
type input "NH087"
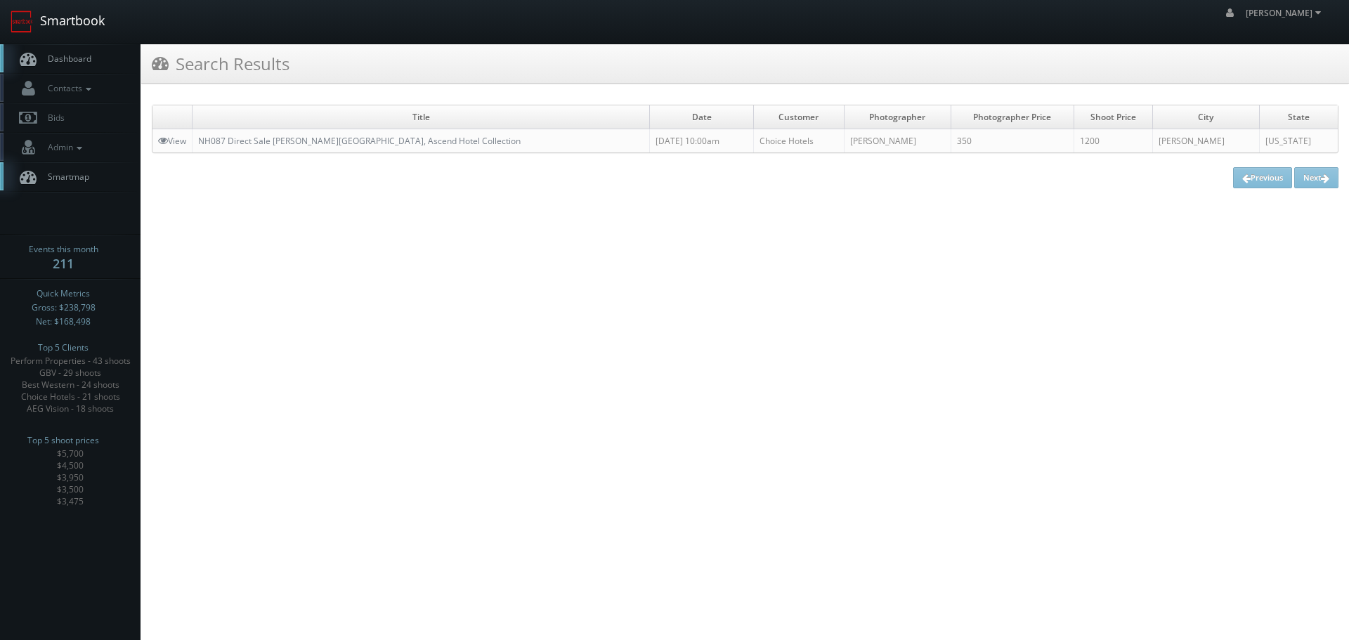
click at [66, 8] on link "Smartbook" at bounding box center [57, 22] width 115 height 44
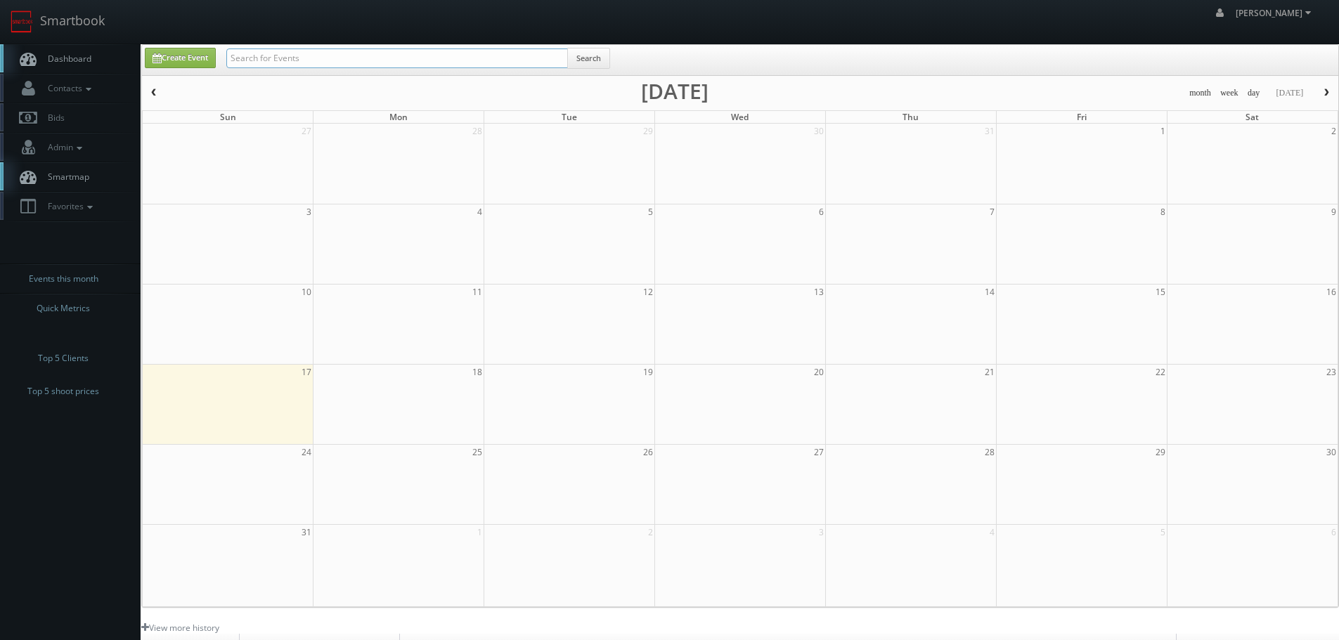
click at [299, 60] on input "text" at bounding box center [396, 58] width 341 height 20
paste input "NY181"
type input "NY181"
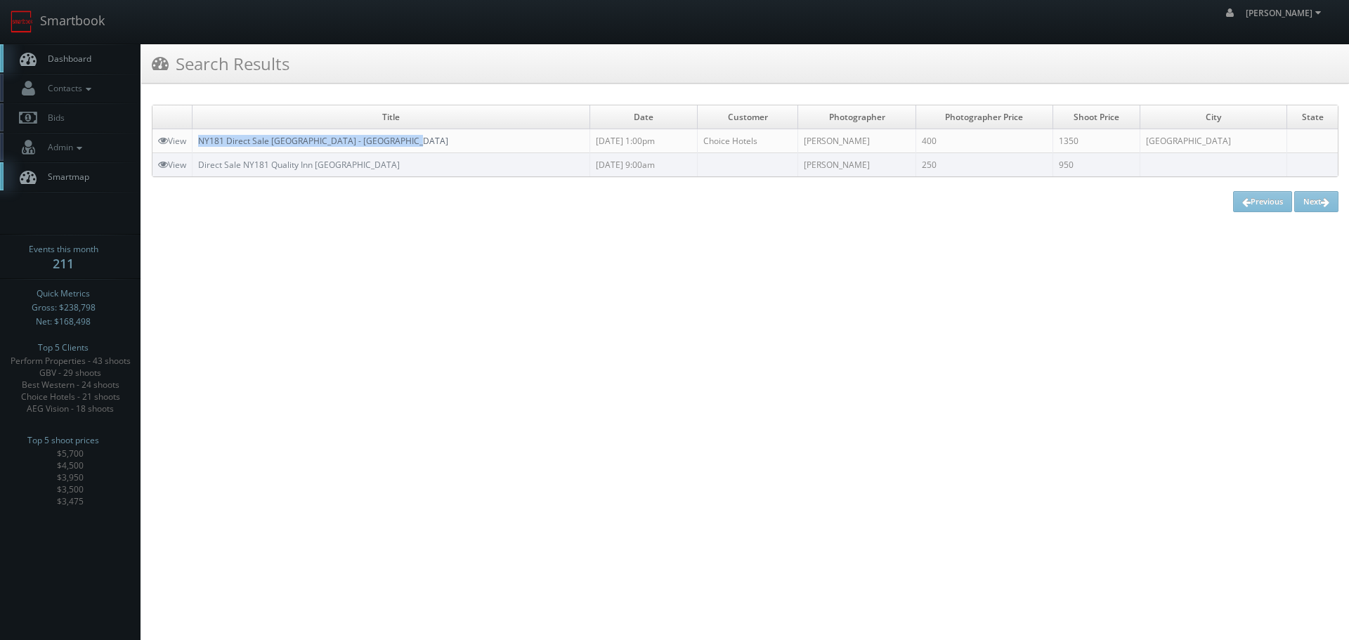
copy link "NY181 Direct Sale [GEOGRAPHIC_DATA] - [GEOGRAPHIC_DATA]"
drag, startPoint x: 445, startPoint y: 136, endPoint x: 202, endPoint y: 141, distance: 243.2
click at [202, 141] on td "NY181 Direct Sale Quality Inn - Niagara Falls Blvd" at bounding box center [392, 141] width 398 height 24
click at [91, 27] on link "Smartbook" at bounding box center [57, 22] width 115 height 44
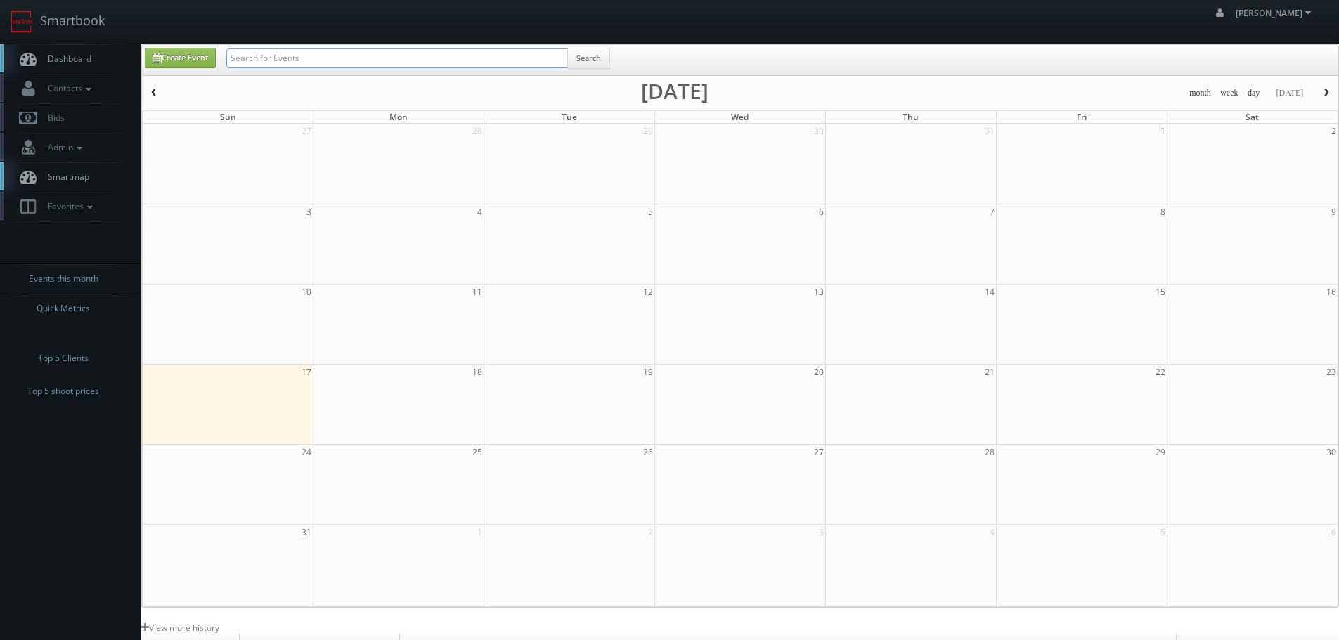
click at [360, 58] on input "text" at bounding box center [396, 58] width 341 height 20
paste input "Brookdale Greeley"
type input "Brookdale Greeley"
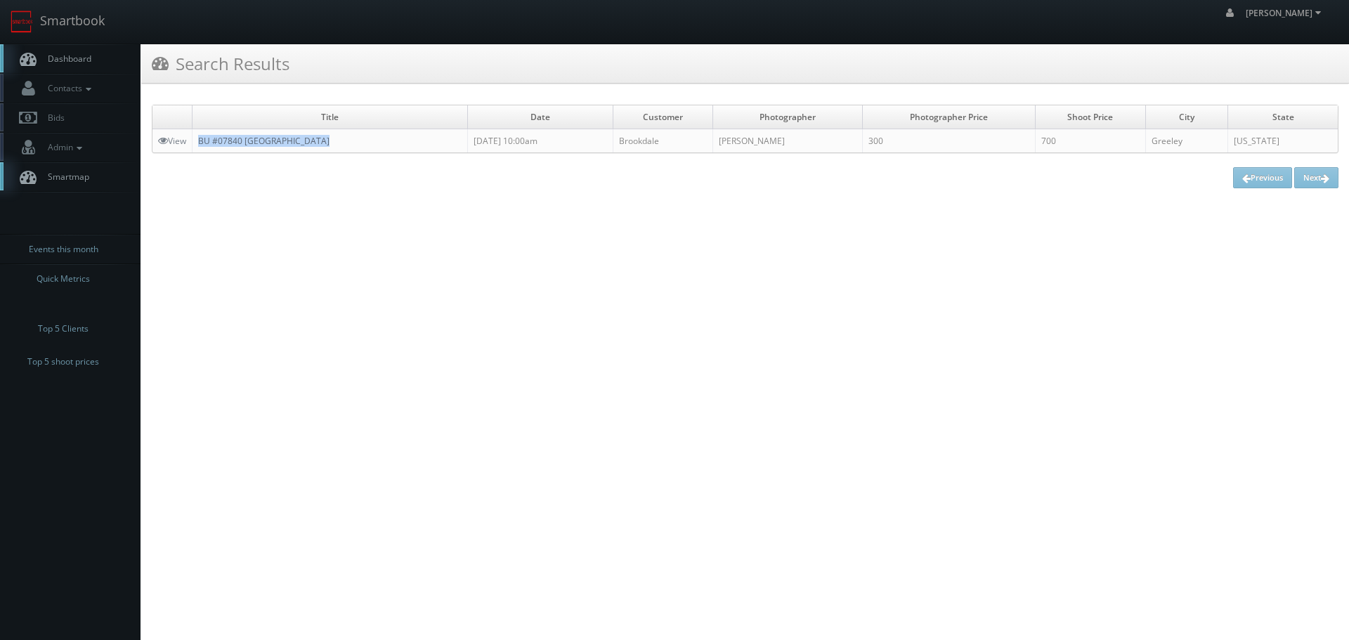
copy link "BU #07840 [GEOGRAPHIC_DATA]"
drag, startPoint x: 344, startPoint y: 142, endPoint x: 203, endPoint y: 136, distance: 141.3
click at [203, 136] on td "BU #07840 [GEOGRAPHIC_DATA]" at bounding box center [330, 141] width 275 height 24
click at [48, 10] on link "Smartbook" at bounding box center [57, 22] width 115 height 44
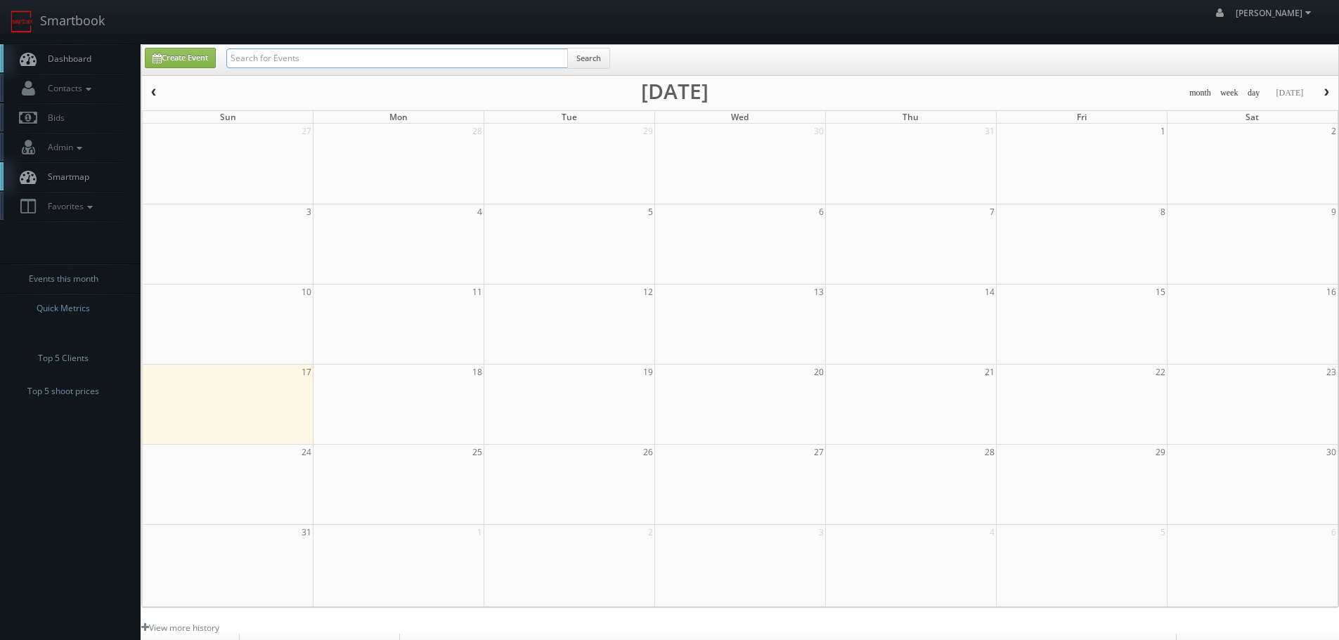
click at [346, 63] on input "text" at bounding box center [396, 58] width 341 height 20
paste input "39114)"
type input "39114"
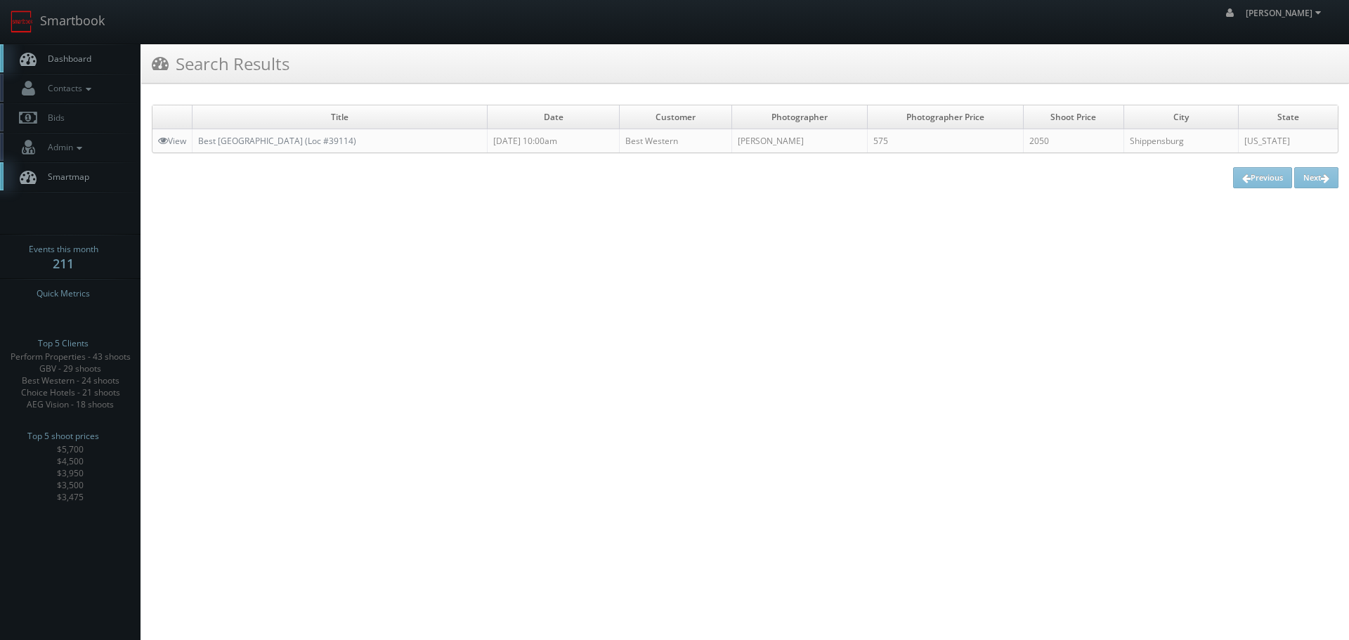
copy link "Best [GEOGRAPHIC_DATA] (Loc #39114)"
drag, startPoint x: 424, startPoint y: 143, endPoint x: 202, endPoint y: 148, distance: 222.8
click at [202, 148] on td "Best [GEOGRAPHIC_DATA] (Loc #39114)" at bounding box center [340, 141] width 295 height 24
click at [86, 8] on link "Smartbook" at bounding box center [57, 22] width 115 height 44
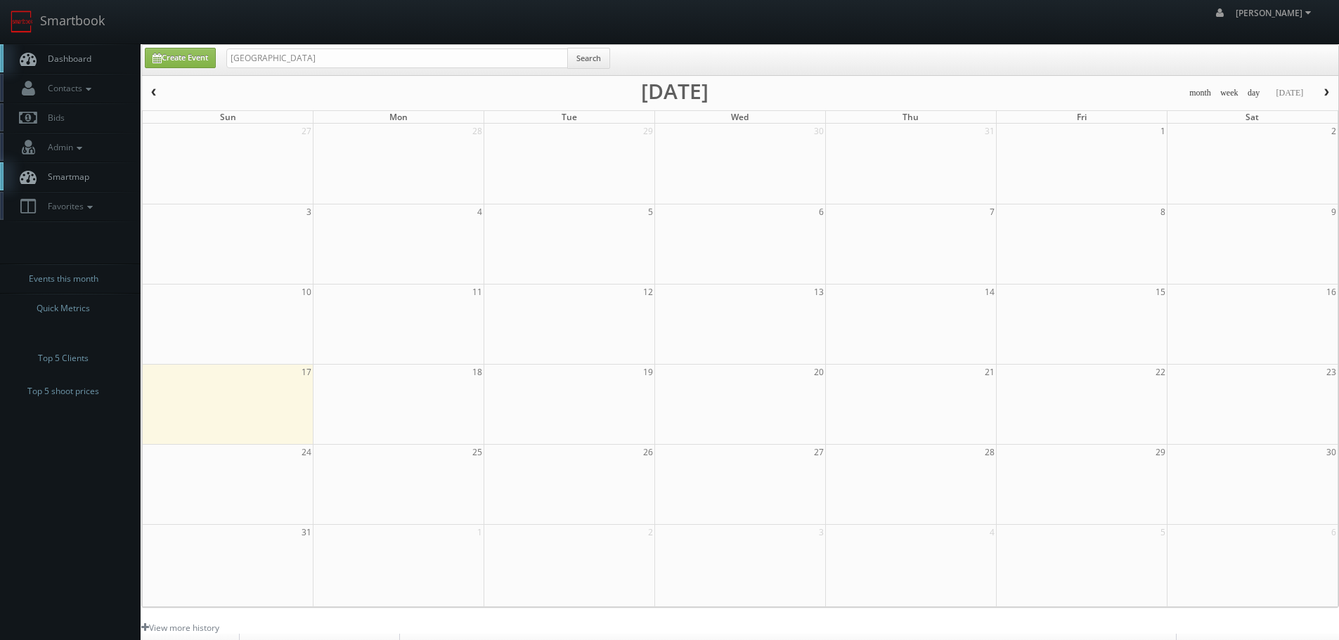
type input "[GEOGRAPHIC_DATA]"
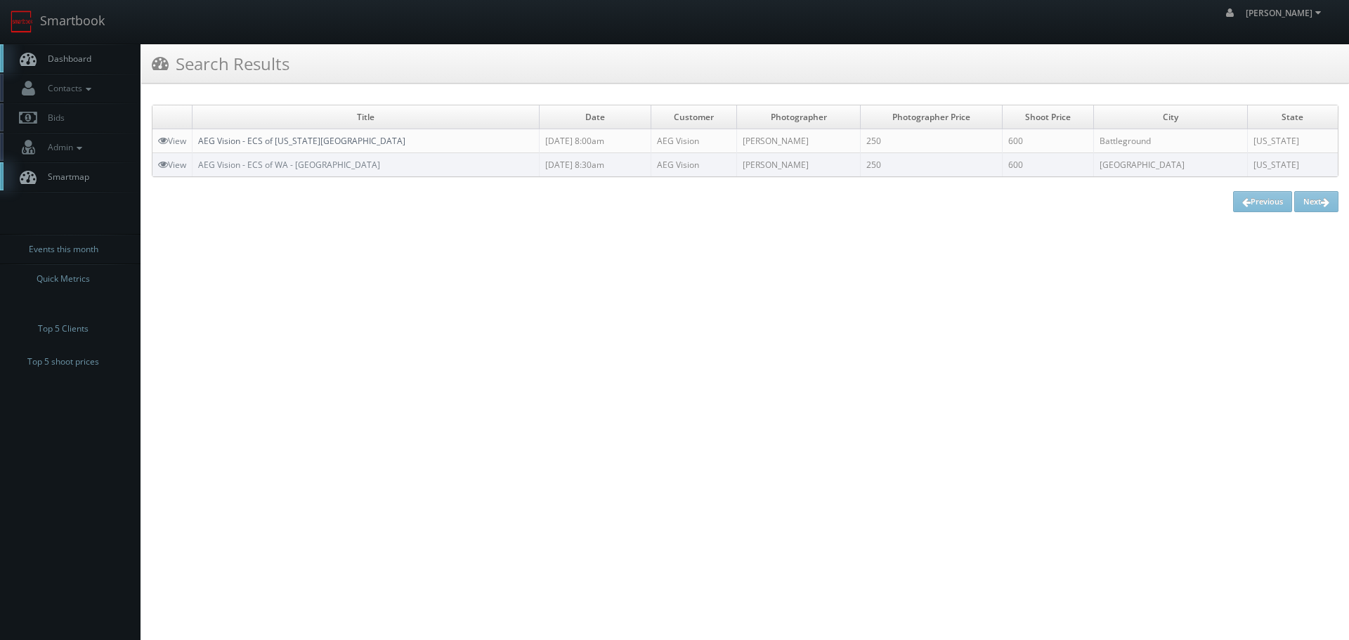
copy link "AEG Vision - ECS of Washington- Battle Ground Vision Center"
drag, startPoint x: 475, startPoint y: 133, endPoint x: 202, endPoint y: 138, distance: 272.7
click at [202, 138] on td "AEG Vision - ECS of Washington- Battle Ground Vision Center" at bounding box center [366, 141] width 347 height 24
copy link "AEG Vision - ECS of [US_STATE][GEOGRAPHIC_DATA]"
click at [519, 263] on html "Smartbook Toggle Side Navigation Toggle Top Navigation robert robert Profile Lo…" at bounding box center [674, 320] width 1349 height 640
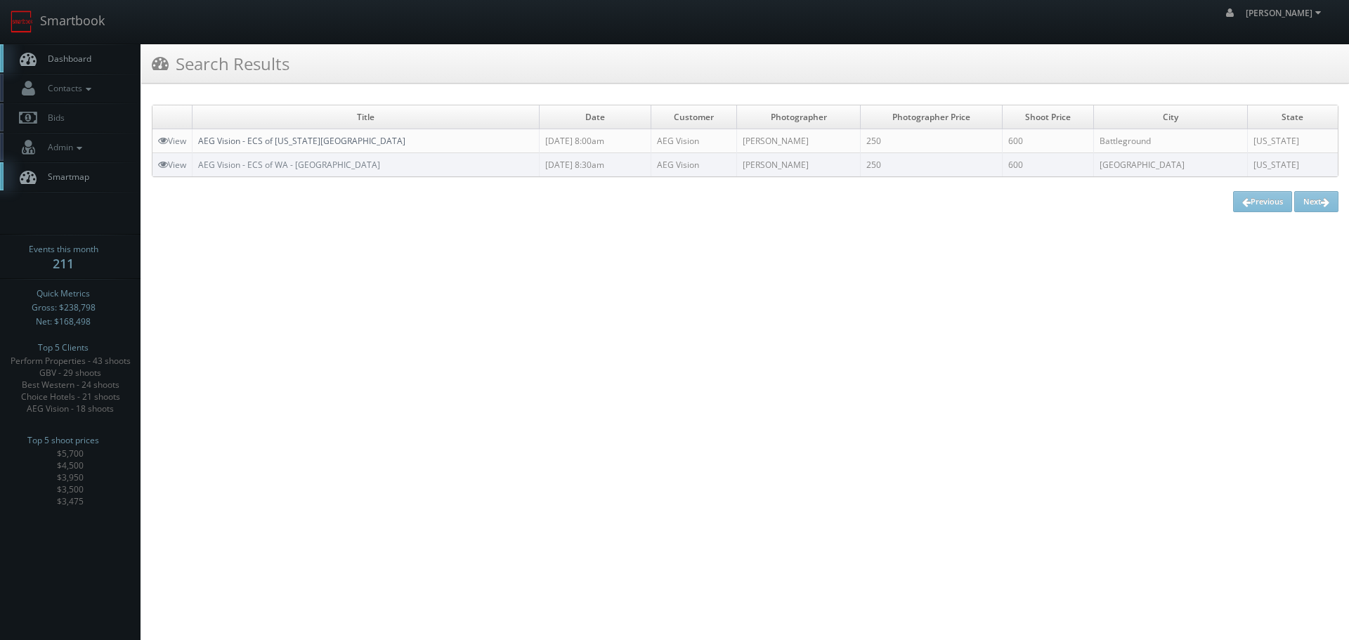
drag, startPoint x: 470, startPoint y: 148, endPoint x: 249, endPoint y: 141, distance: 220.7
click at [249, 141] on td "AEG Vision - ECS of Washington- Battle Ground Vision Center" at bounding box center [366, 141] width 347 height 24
copy link "ECS of Washington- Battle Ground Vision Center"
click at [82, 16] on link "Smartbook" at bounding box center [57, 22] width 115 height 44
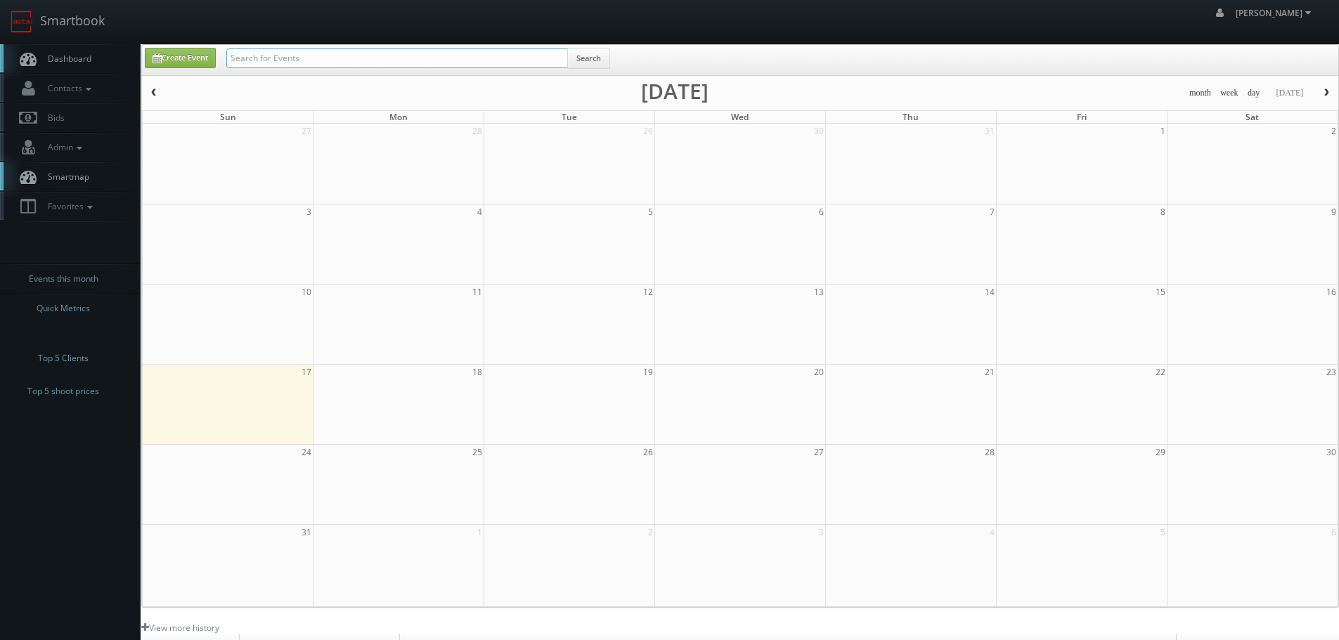
click at [252, 63] on input "text" at bounding box center [396, 58] width 341 height 20
type input "wa364"
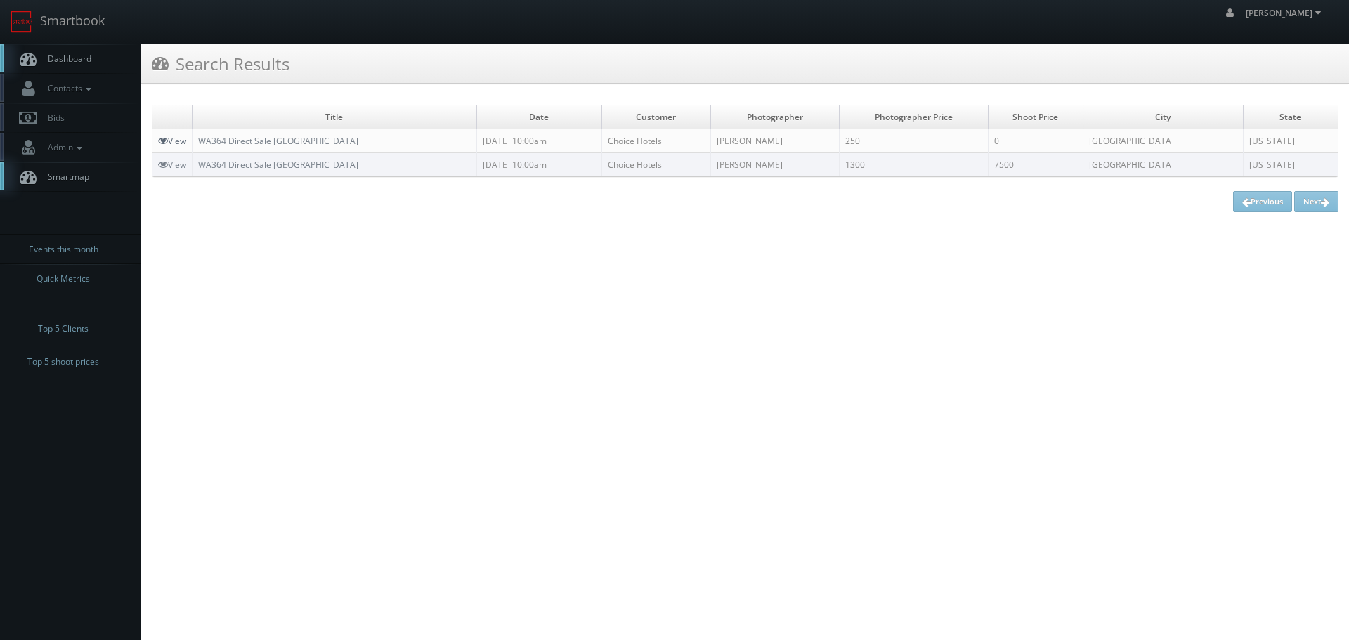
copy tr "WA364 Direct Sale [GEOGRAPHIC_DATA]"
drag, startPoint x: 410, startPoint y: 139, endPoint x: 188, endPoint y: 145, distance: 222.8
click at [188, 145] on tr "View WA364 Direct Sale [GEOGRAPHIC_DATA] [DATE] 10:00am Choice Hotels [PERSON_N…" at bounding box center [744, 141] width 1185 height 24
drag, startPoint x: 510, startPoint y: 249, endPoint x: 500, endPoint y: 237, distance: 15.5
click at [504, 240] on html "Smartbook Toggle Side Navigation Toggle Top Navigation [PERSON_NAME] [PERSON_NA…" at bounding box center [674, 320] width 1349 height 640
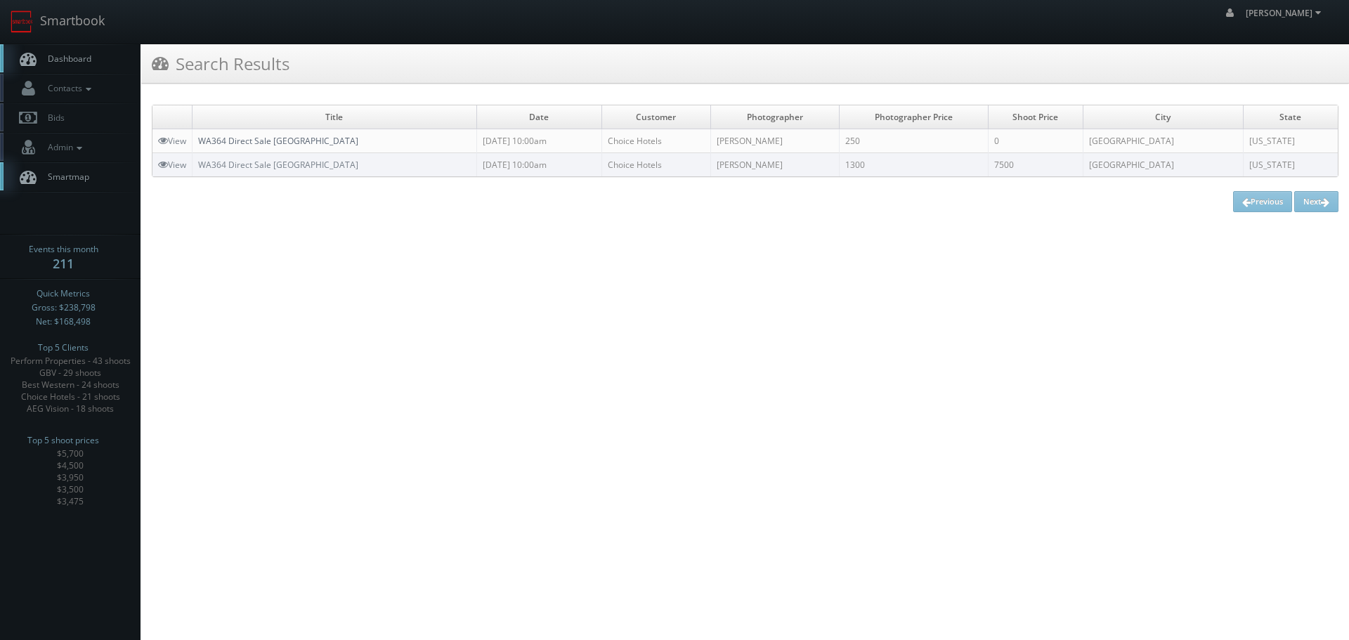
copy link "WA364 Direct Sale [GEOGRAPHIC_DATA]"
drag, startPoint x: 409, startPoint y: 138, endPoint x: 201, endPoint y: 138, distance: 208.0
click at [201, 138] on td "WA364 Direct Sale [GEOGRAPHIC_DATA]" at bounding box center [335, 141] width 285 height 24
click at [70, 23] on link "Smartbook" at bounding box center [57, 22] width 115 height 44
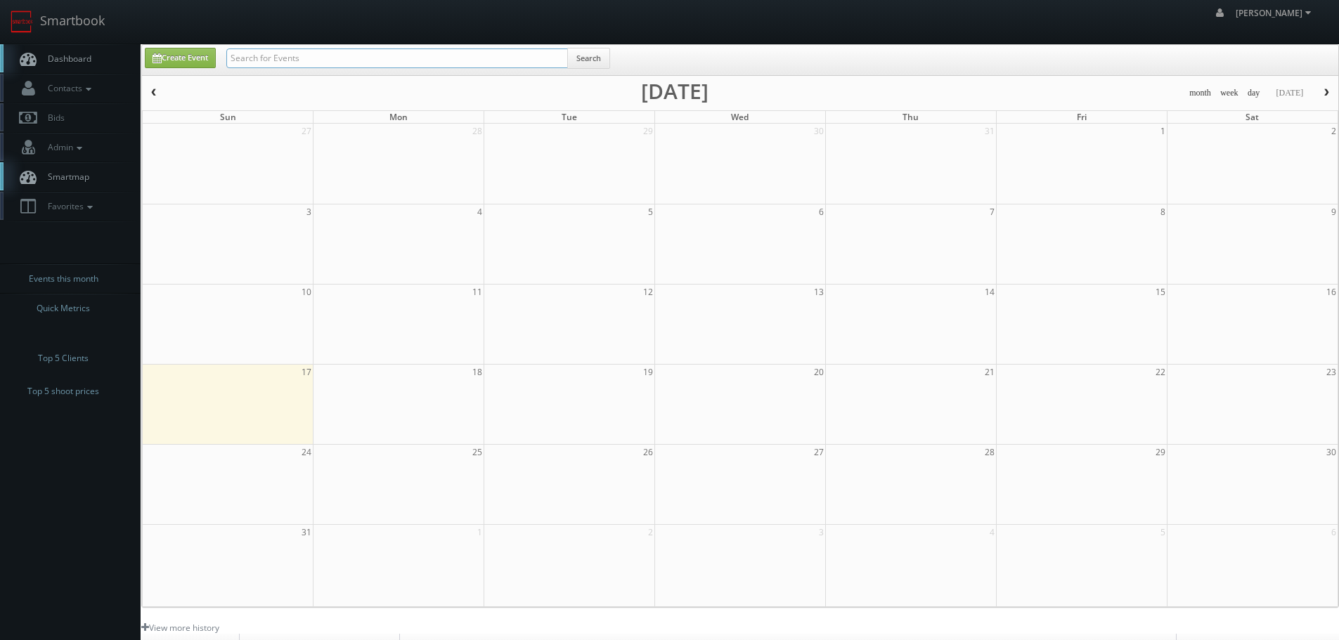
click at [488, 61] on input "text" at bounding box center [396, 58] width 341 height 20
paste input "Giuliani"
type input "Giuliani"
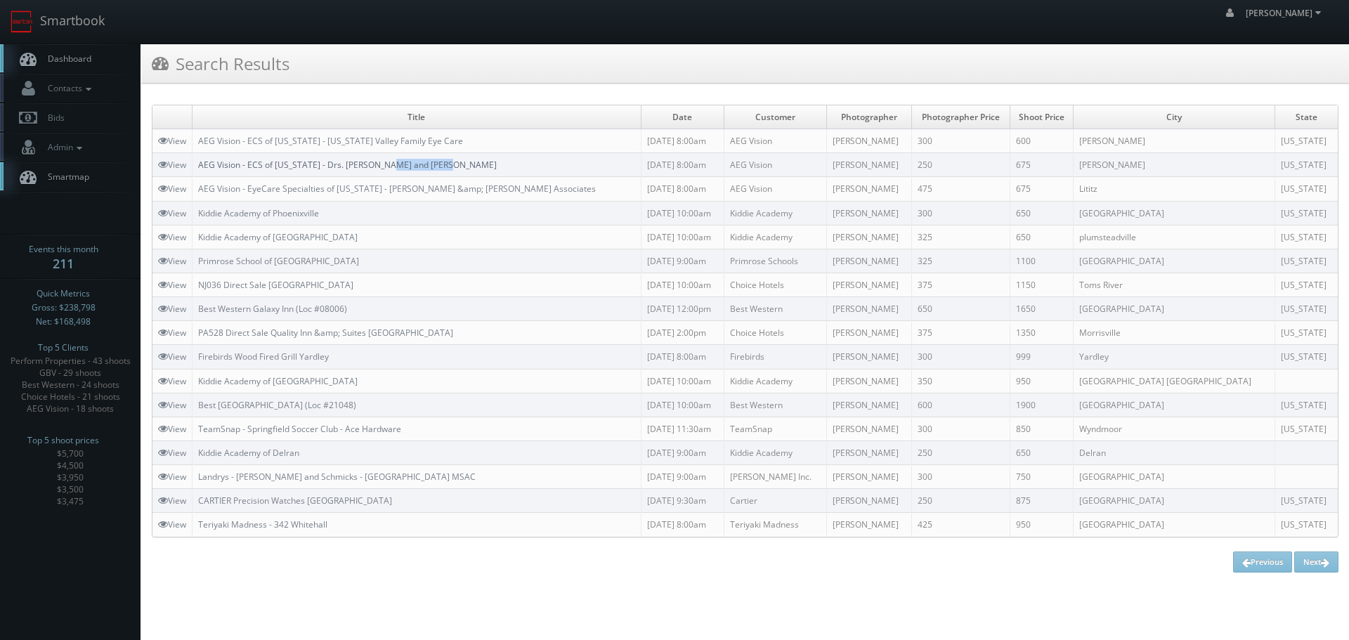
copy link "Goldschneider"
drag, startPoint x: 472, startPoint y: 164, endPoint x: 386, endPoint y: 170, distance: 86.7
click at [386, 170] on td "AEG Vision - ECS of [US_STATE] - Drs. [PERSON_NAME] and [PERSON_NAME]" at bounding box center [417, 165] width 449 height 24
click at [459, 160] on td "AEG Vision - ECS of New Jersey - Drs. Stein and Goldschneider" at bounding box center [417, 165] width 449 height 24
copy link "AEG Vision - ECS of New Jersey - Drs. Stein and Goldschneider"
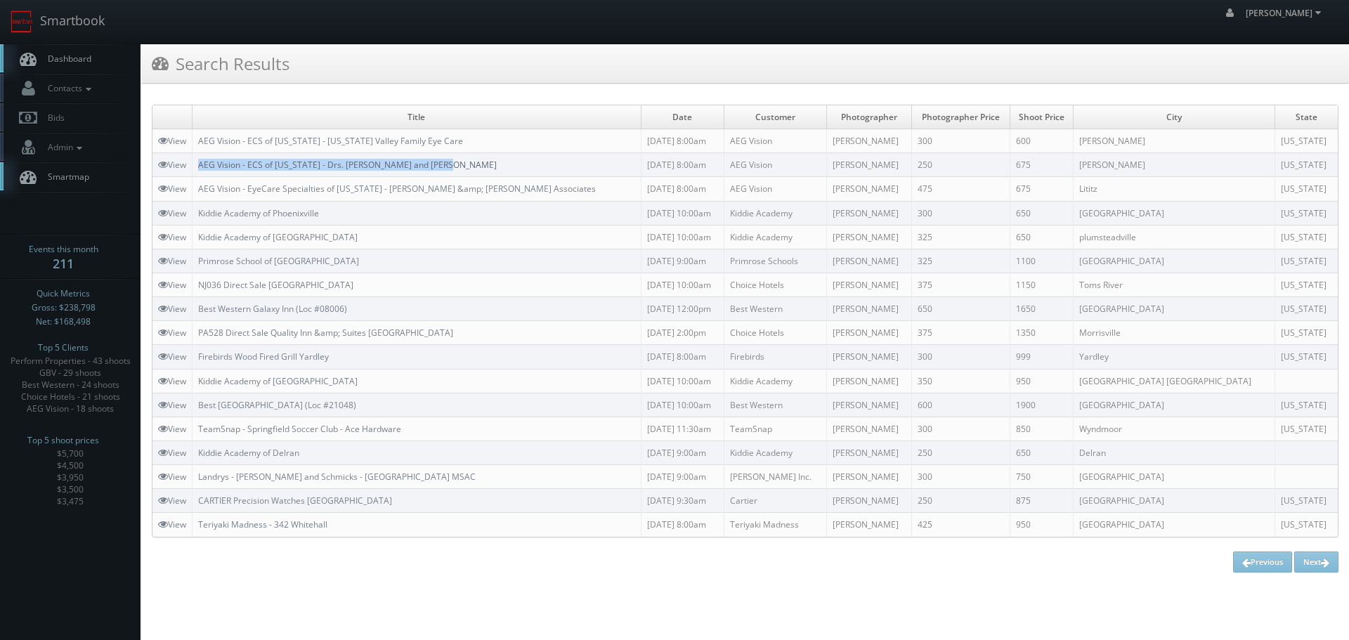
drag, startPoint x: 410, startPoint y: 164, endPoint x: 200, endPoint y: 169, distance: 210.2
click at [200, 169] on td "AEG Vision - ECS of [US_STATE] - Drs. [PERSON_NAME] and [PERSON_NAME]" at bounding box center [417, 165] width 449 height 24
drag, startPoint x: 75, startPoint y: 25, endPoint x: 141, endPoint y: 28, distance: 66.1
click at [76, 25] on link "Smartbook" at bounding box center [57, 22] width 115 height 44
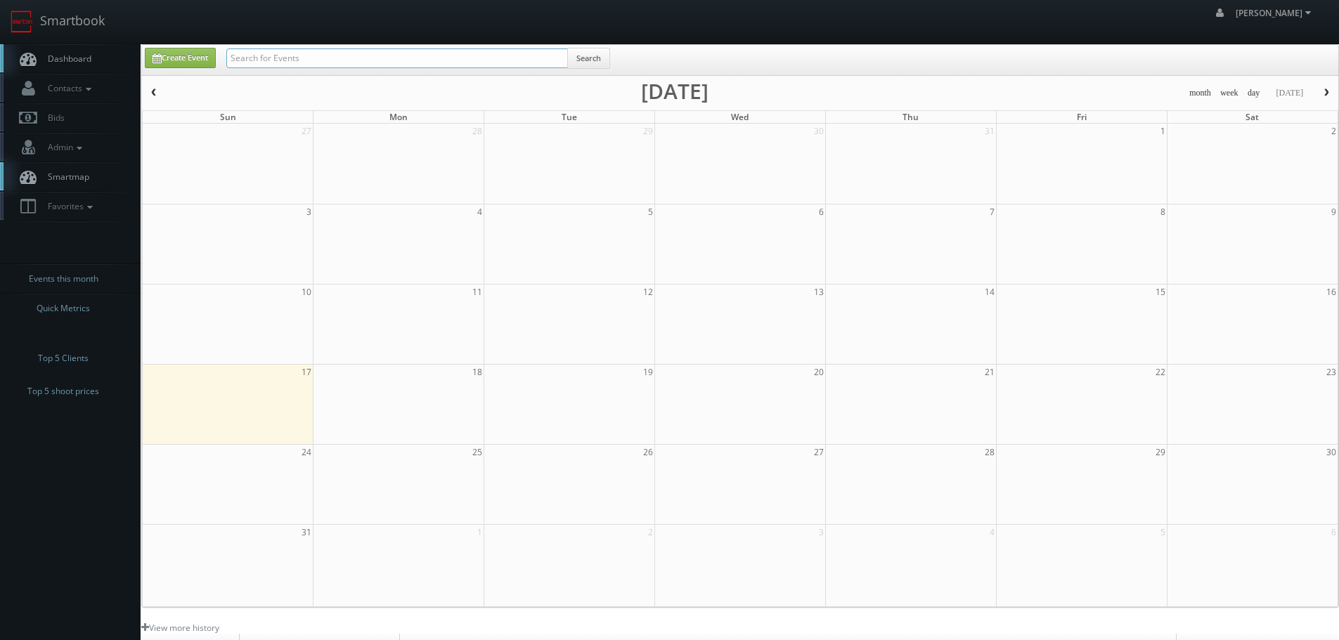
click at [335, 50] on input "text" at bounding box center [396, 58] width 341 height 20
paste input "Holiday Inn Fallon"
type input "Holiday Inn Fallon"
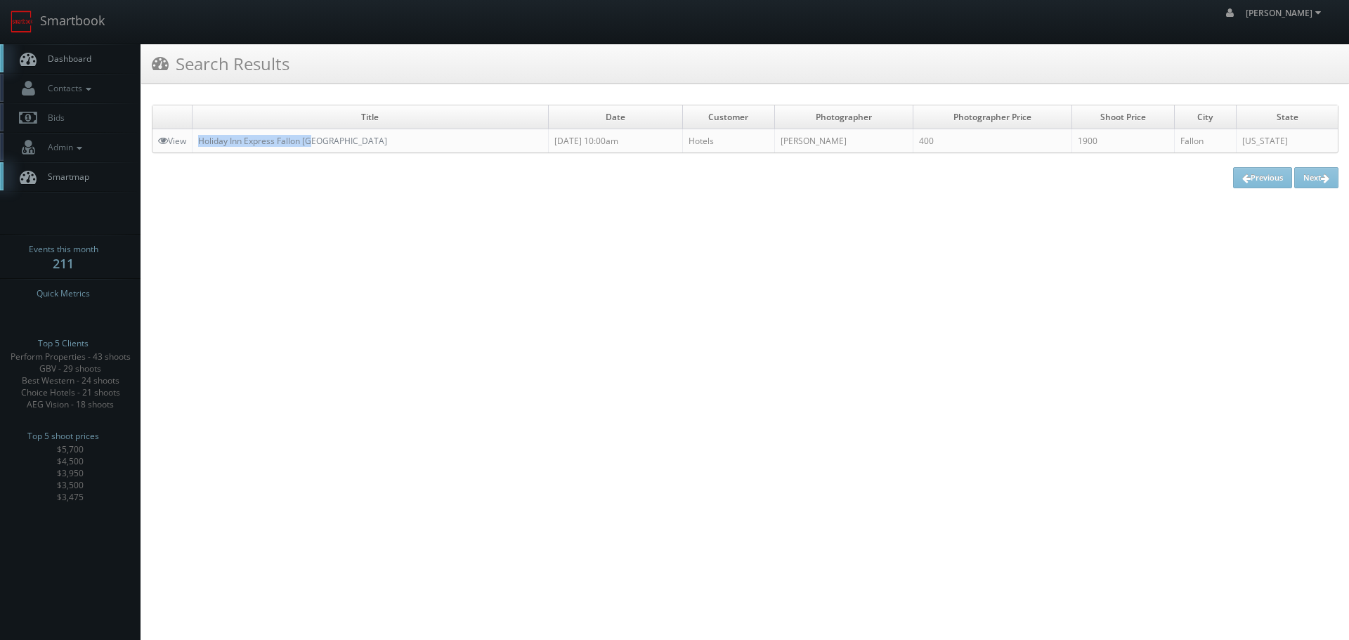
copy link "Holiday Inn Express Fallon [GEOGRAPHIC_DATA]"
drag, startPoint x: 332, startPoint y: 142, endPoint x: 199, endPoint y: 145, distance: 133.6
click at [199, 145] on td "Holiday Inn Express Fallon [GEOGRAPHIC_DATA]" at bounding box center [371, 141] width 356 height 24
click at [84, 22] on link "Smartbook" at bounding box center [57, 22] width 115 height 44
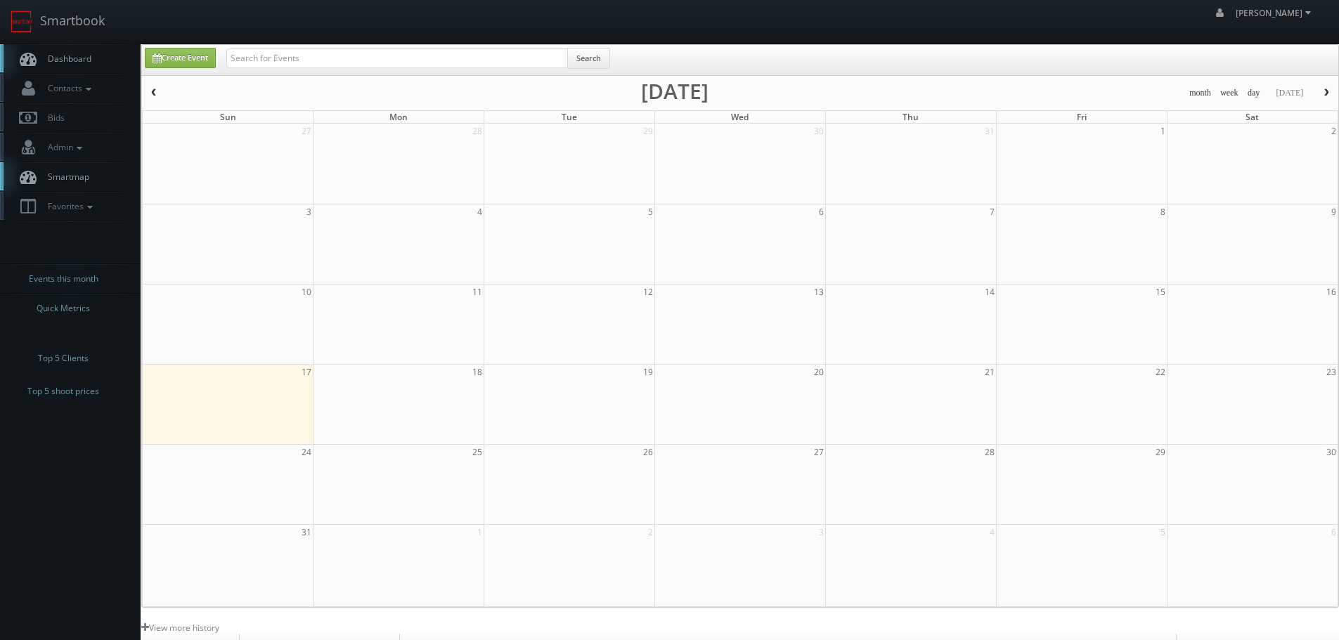
click at [315, 45] on div "Create Event Search" at bounding box center [740, 60] width 1196 height 30
click at [318, 52] on input "text" at bounding box center [396, 58] width 341 height 20
paste input "30021"
type input "30021"
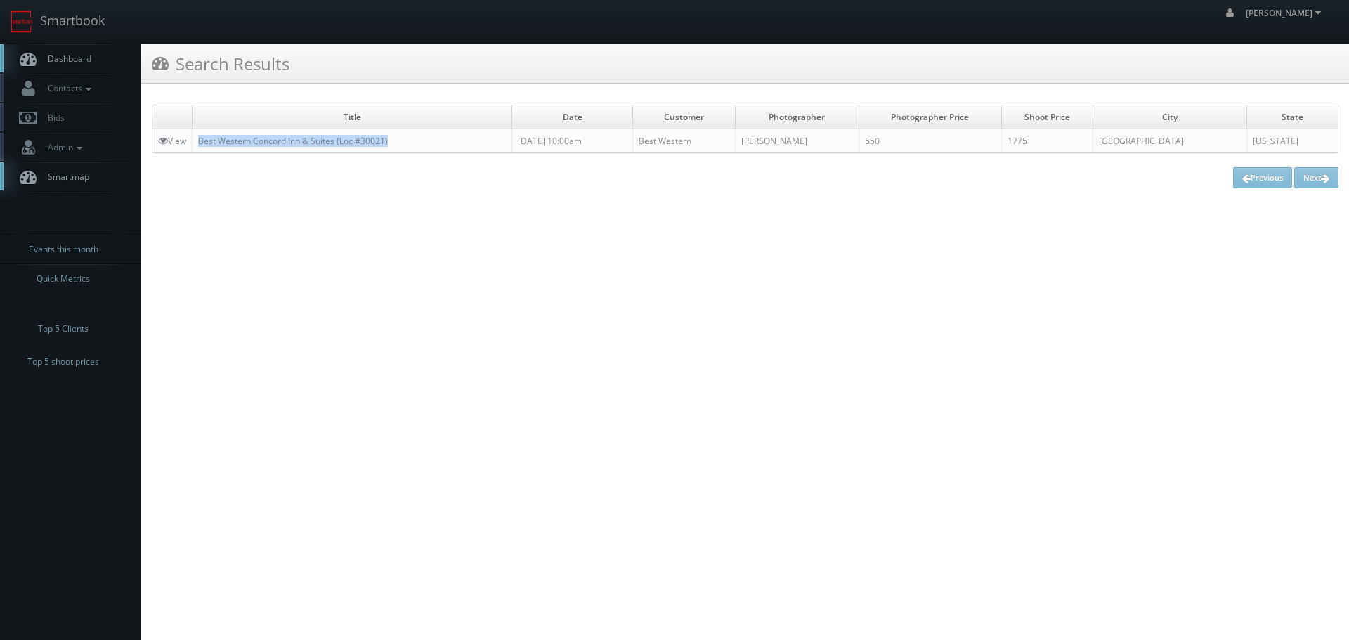
copy link "Best Western Concord Inn & Suites (Loc #30021)"
drag, startPoint x: 425, startPoint y: 143, endPoint x: 198, endPoint y: 145, distance: 227.0
click at [198, 145] on td "Best Western Concord Inn & Suites (Loc #30021)" at bounding box center [353, 141] width 320 height 24
drag, startPoint x: 87, startPoint y: 27, endPoint x: 97, endPoint y: 30, distance: 10.2
click at [87, 27] on link "Smartbook" at bounding box center [57, 22] width 115 height 44
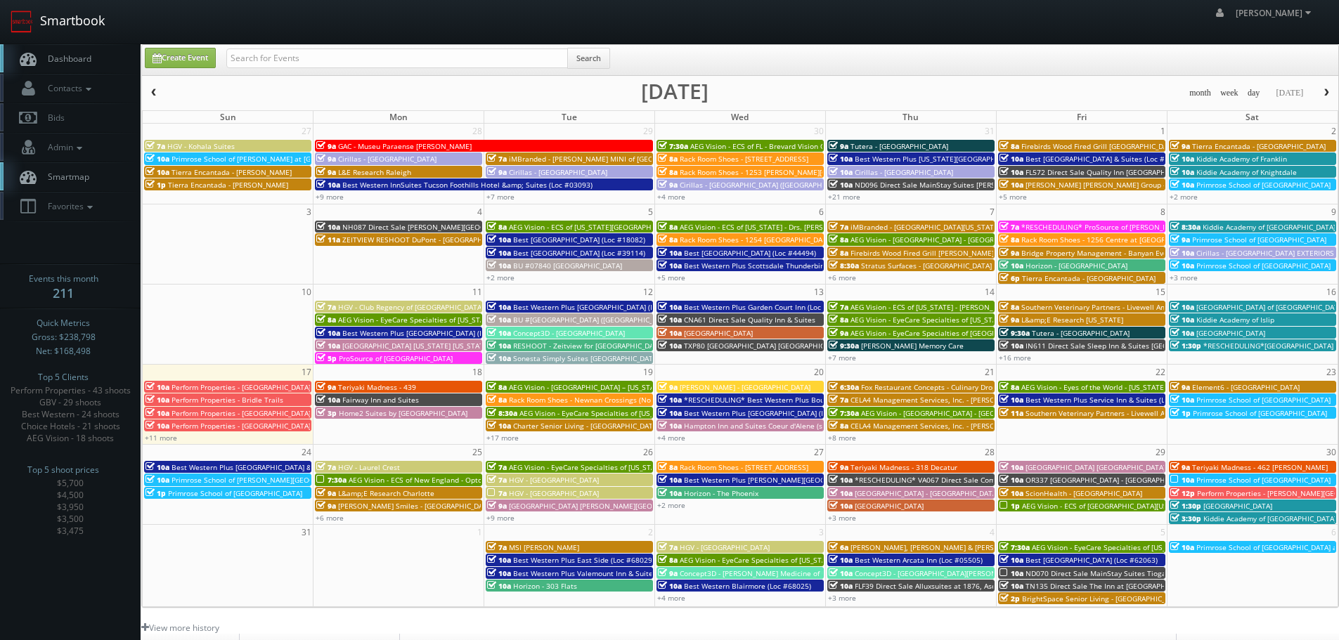
click at [90, 11] on link "Smartbook" at bounding box center [57, 22] width 115 height 44
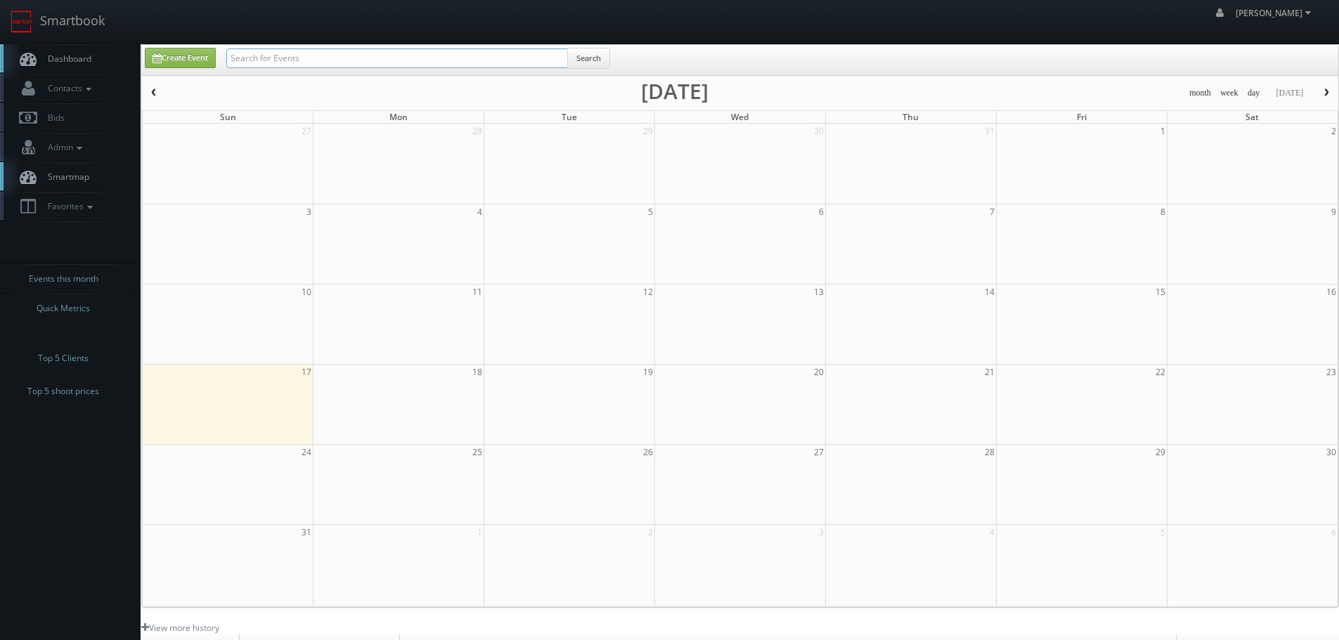
click at [288, 52] on input "text" at bounding box center [396, 58] width 341 height 20
type input "[PERSON_NAME]"
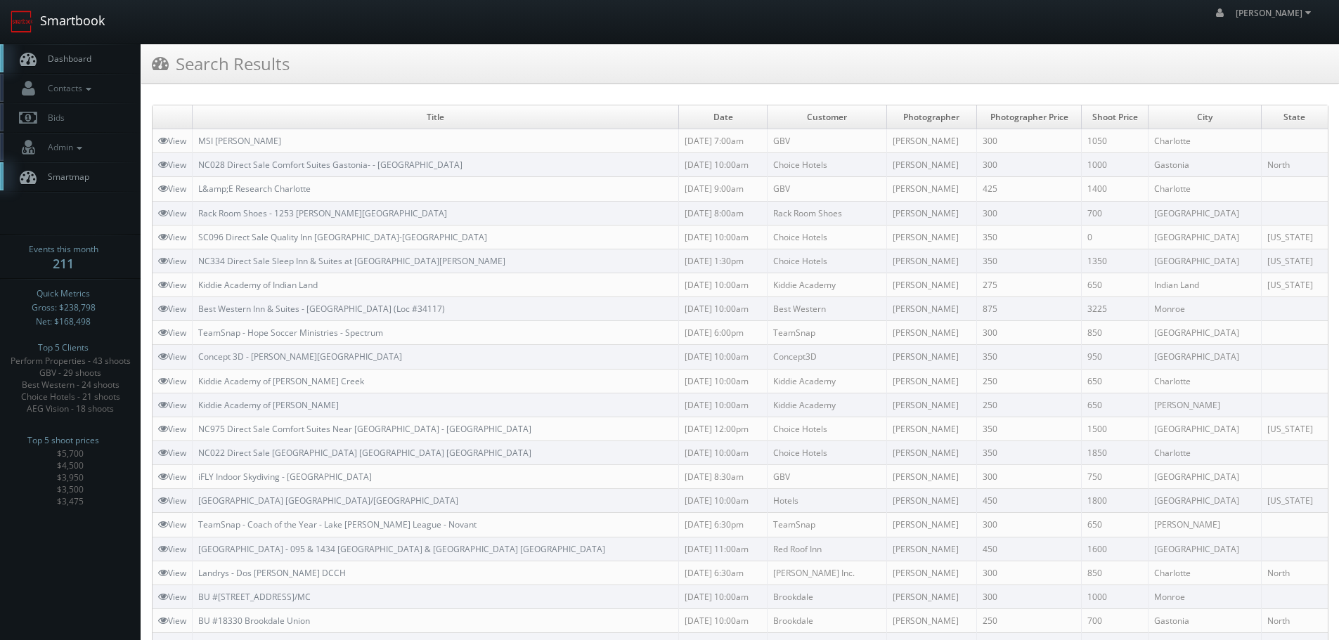
click at [94, 24] on link "Smartbook" at bounding box center [57, 22] width 115 height 44
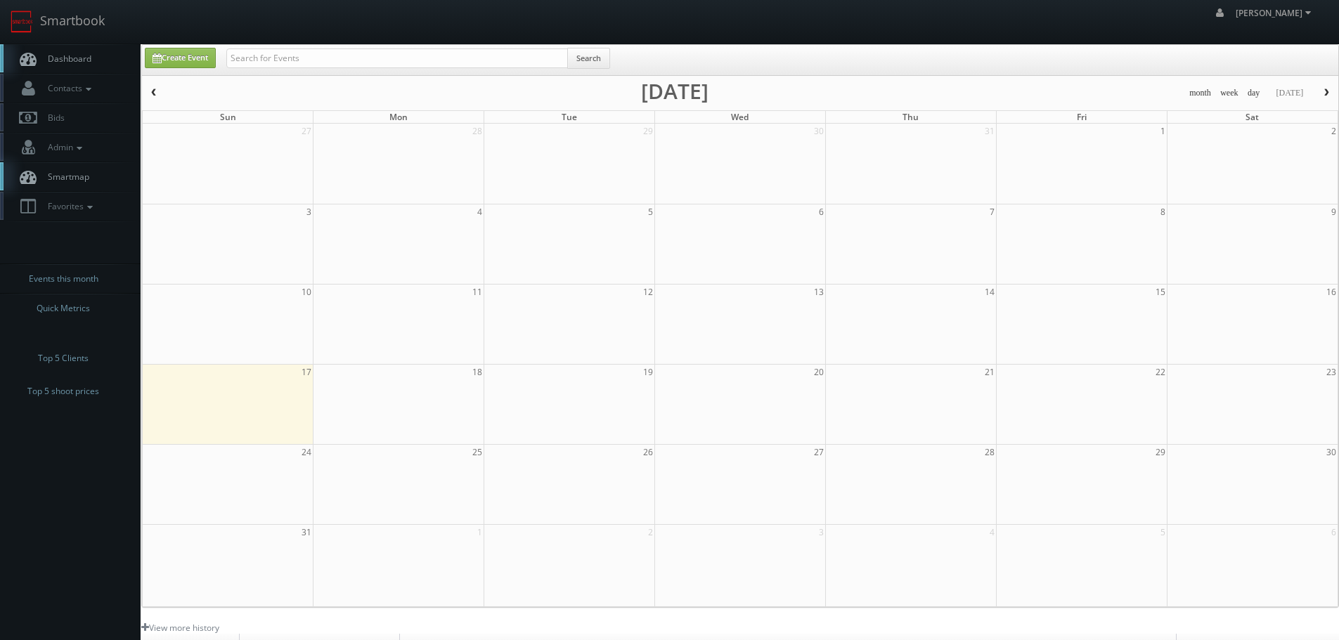
click at [356, 63] on input "text" at bounding box center [396, 58] width 341 height 20
type input "Denver Slab Gallery"
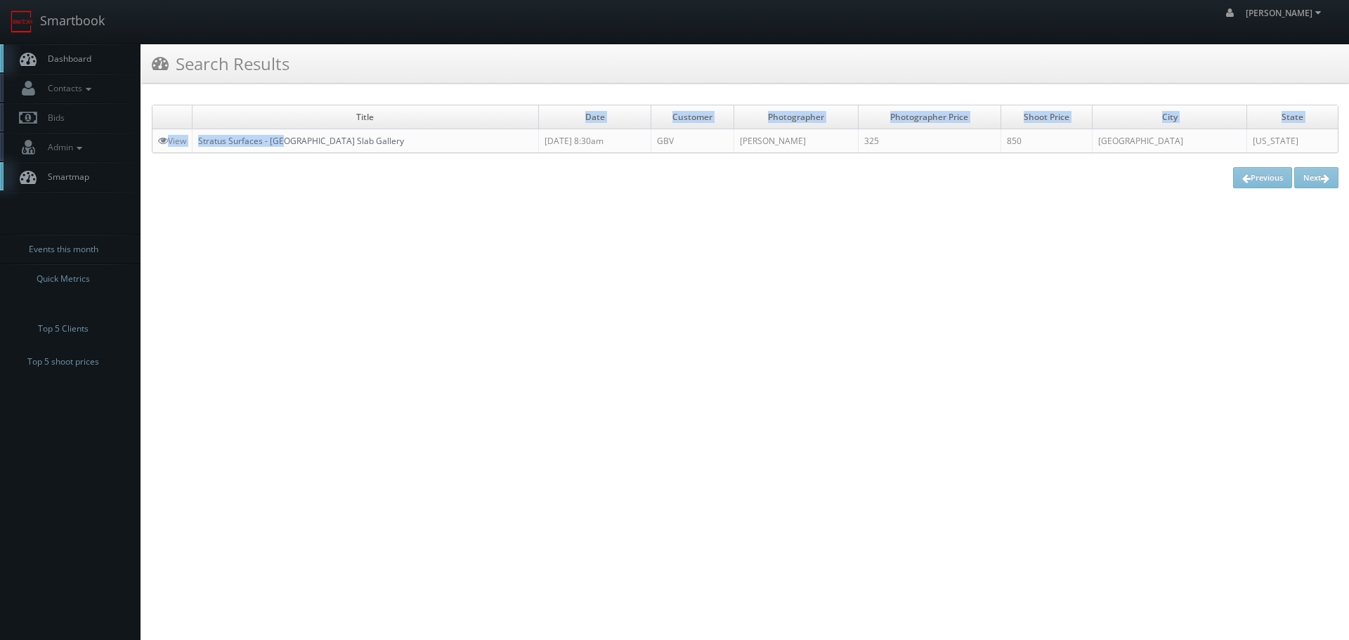
drag, startPoint x: 366, startPoint y: 128, endPoint x: 286, endPoint y: 144, distance: 81.7
click at [286, 144] on table "Title Date Customer Photographer Photographer Price Shoot Price [GEOGRAPHIC_DAT…" at bounding box center [744, 128] width 1185 height 47
click at [371, 143] on td "Stratus Surfaces - [GEOGRAPHIC_DATA] Slab Gallery" at bounding box center [366, 141] width 346 height 24
copy link "Stratus Surfaces - [GEOGRAPHIC_DATA] Slab Gallery"
drag, startPoint x: 293, startPoint y: 143, endPoint x: 202, endPoint y: 143, distance: 91.3
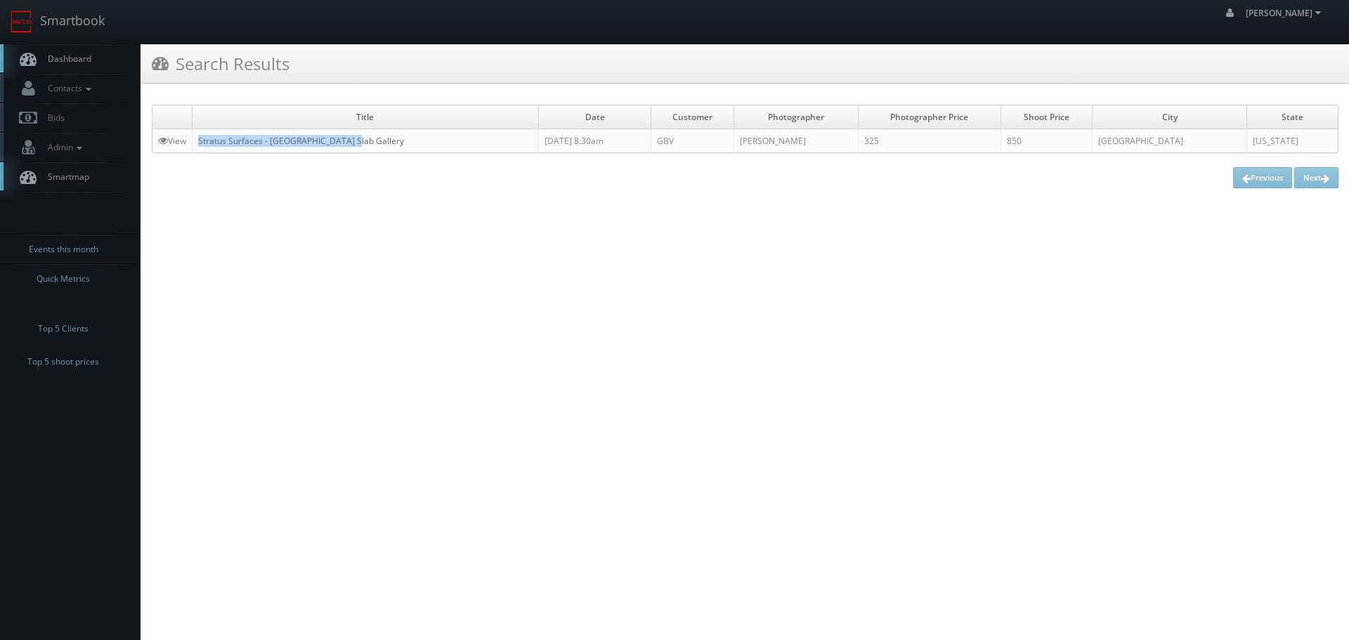
click at [202, 143] on td "Stratus Surfaces - Denver Slab Gallery" at bounding box center [366, 141] width 346 height 24
copy link "Stratus Surfaces - Denver Slab Gallery"
click at [77, 30] on link "Smartbook" at bounding box center [57, 22] width 115 height 44
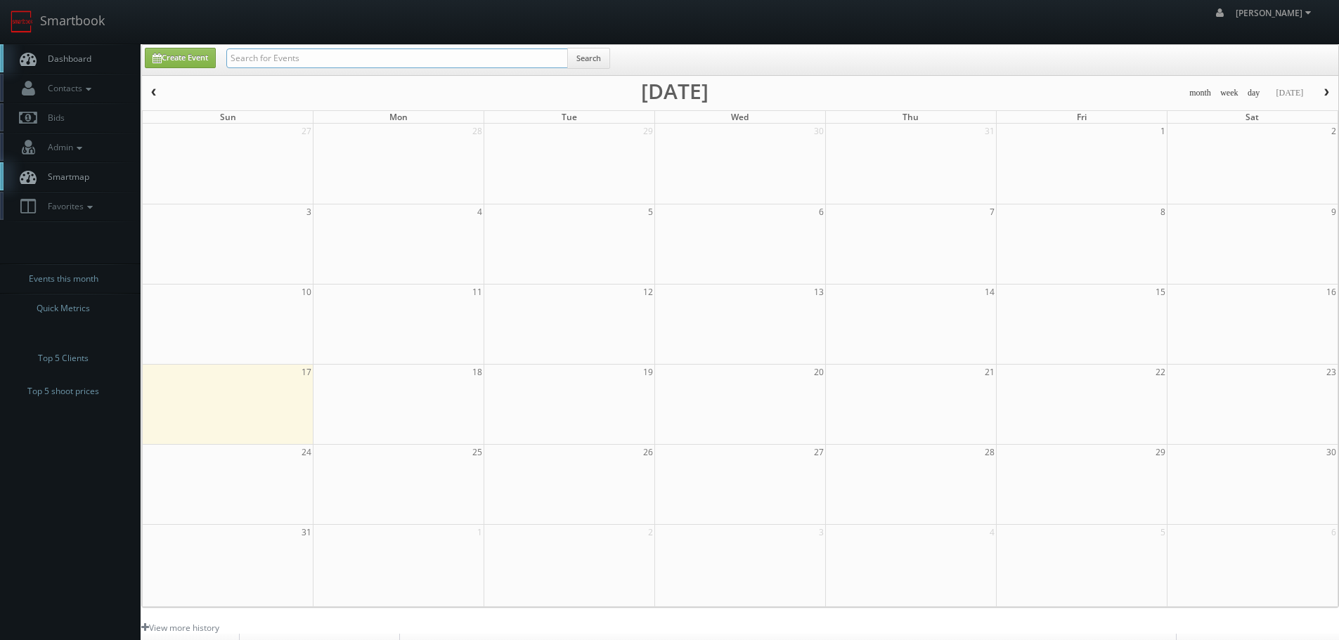
click at [257, 63] on input "text" at bounding box center [396, 58] width 341 height 20
type input "jody"
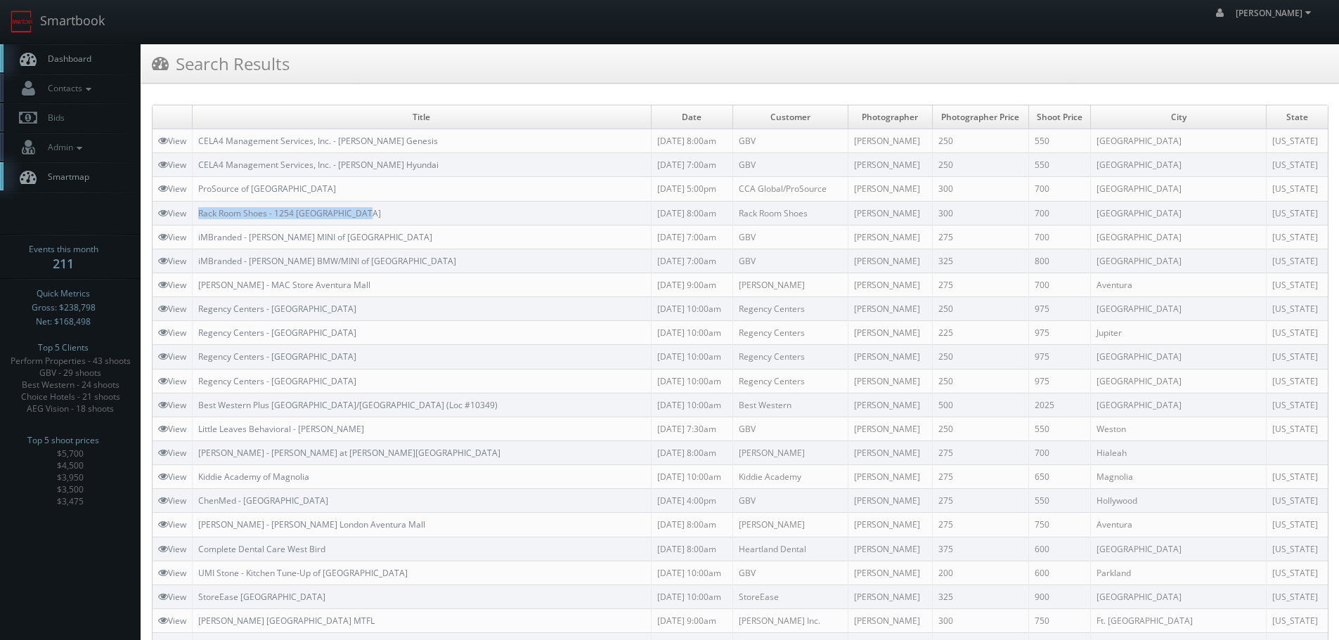
copy link "Rack Room Shoes - 1254 [GEOGRAPHIC_DATA]"
drag, startPoint x: 417, startPoint y: 215, endPoint x: 199, endPoint y: 215, distance: 217.8
click at [199, 215] on td "Rack Room Shoes - 1254 [GEOGRAPHIC_DATA]" at bounding box center [422, 213] width 459 height 24
drag, startPoint x: 97, startPoint y: 31, endPoint x: 112, endPoint y: 29, distance: 14.9
click at [97, 31] on link "Smartbook" at bounding box center [57, 22] width 115 height 44
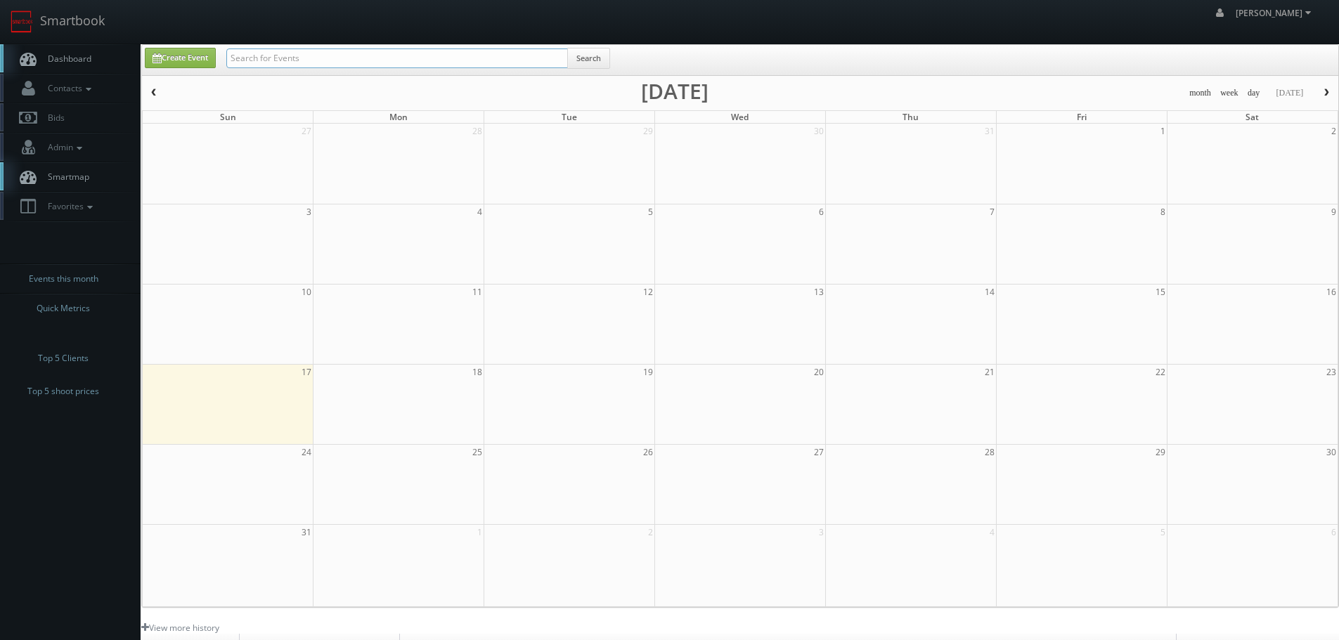
click at [277, 52] on input "text" at bounding box center [396, 58] width 341 height 20
type input "or234"
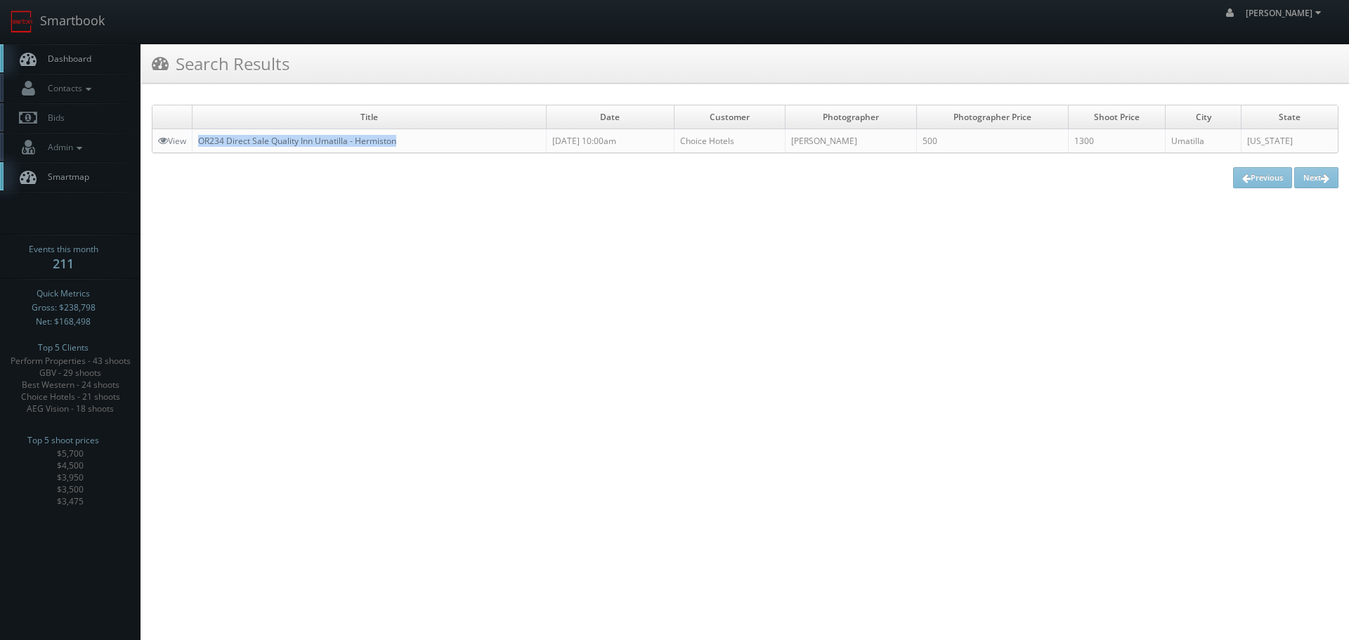
copy link "OR234 Direct Sale Quality Inn Umatilla - Hermiston"
drag, startPoint x: 274, startPoint y: 141, endPoint x: 202, endPoint y: 144, distance: 71.8
click at [202, 144] on td "OR234 Direct Sale Quality Inn Umatilla - Hermiston" at bounding box center [370, 141] width 354 height 24
click at [46, 16] on link "Smartbook" at bounding box center [57, 22] width 115 height 44
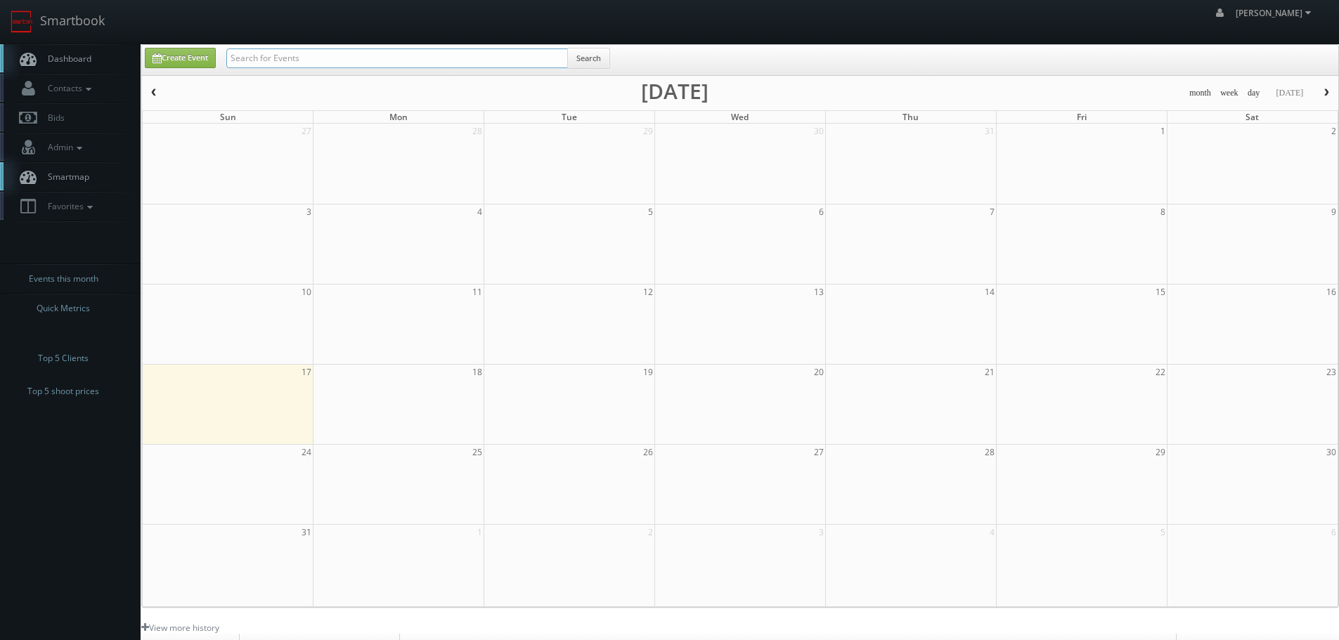
click at [330, 61] on input "text" at bounding box center [396, 58] width 341 height 20
paste input "05385"
type input "05385"
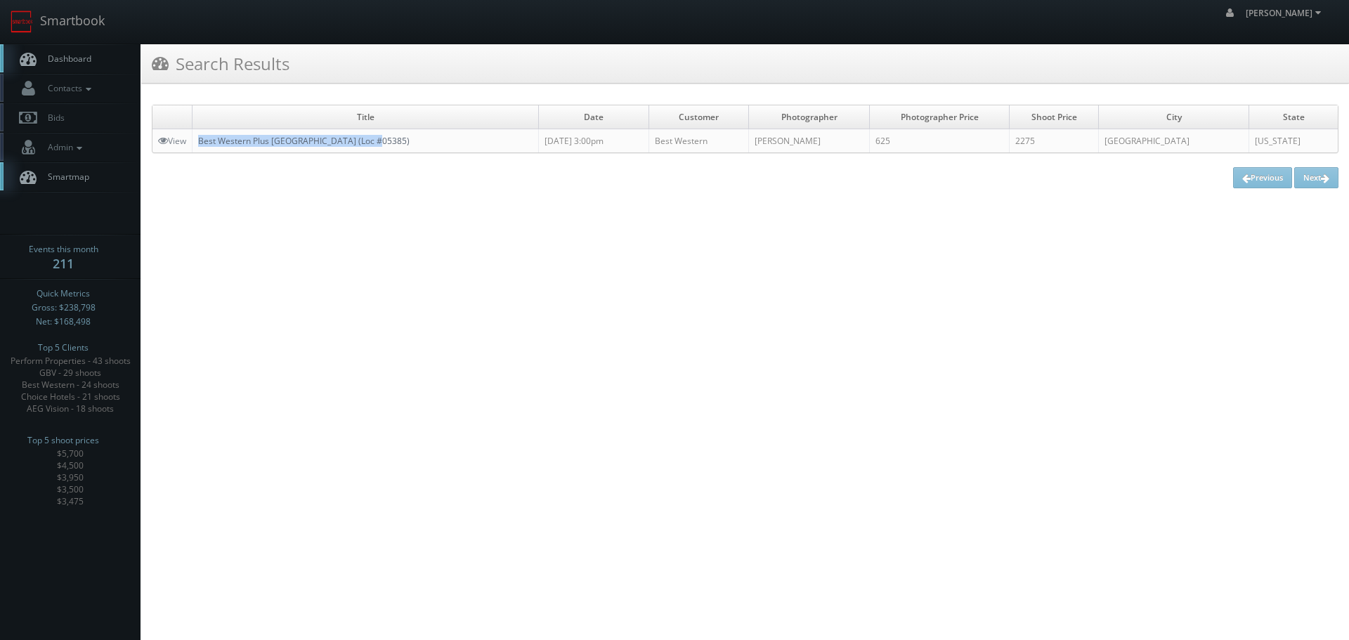
copy link "Best Western Plus [GEOGRAPHIC_DATA] (Loc #05385)"
drag, startPoint x: 408, startPoint y: 139, endPoint x: 202, endPoint y: 145, distance: 206.0
click at [202, 145] on td "Best Western Plus [GEOGRAPHIC_DATA] (Loc #05385)" at bounding box center [366, 141] width 346 height 24
